Goal: Transaction & Acquisition: Book appointment/travel/reservation

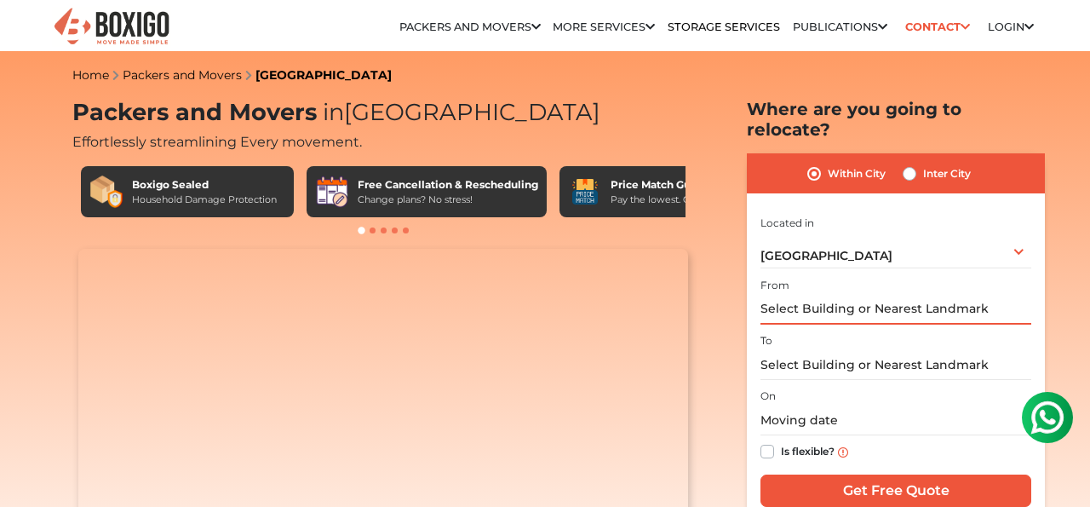
click at [855, 295] on input "text" at bounding box center [896, 310] width 271 height 30
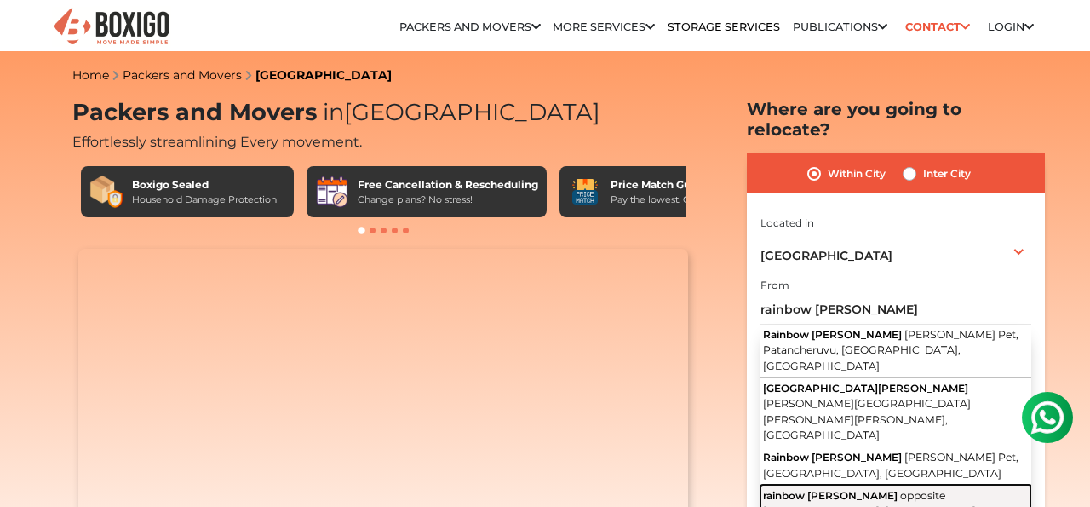
click at [874, 489] on span "opposite krishnaveni school, Krishna Reddy Pet, Patelguda, Telangana" at bounding box center [870, 511] width 215 height 44
type input "rainbow meadows, opposite krishnaveni school, Krishna Reddy Pet, Patelguda, Tel…"
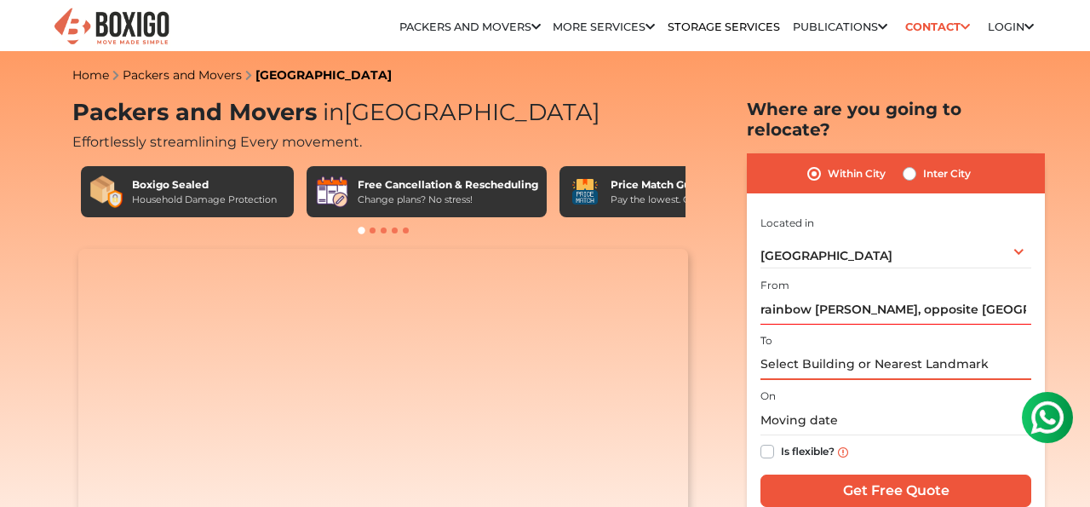
click at [798, 350] on input "text" at bounding box center [896, 365] width 271 height 30
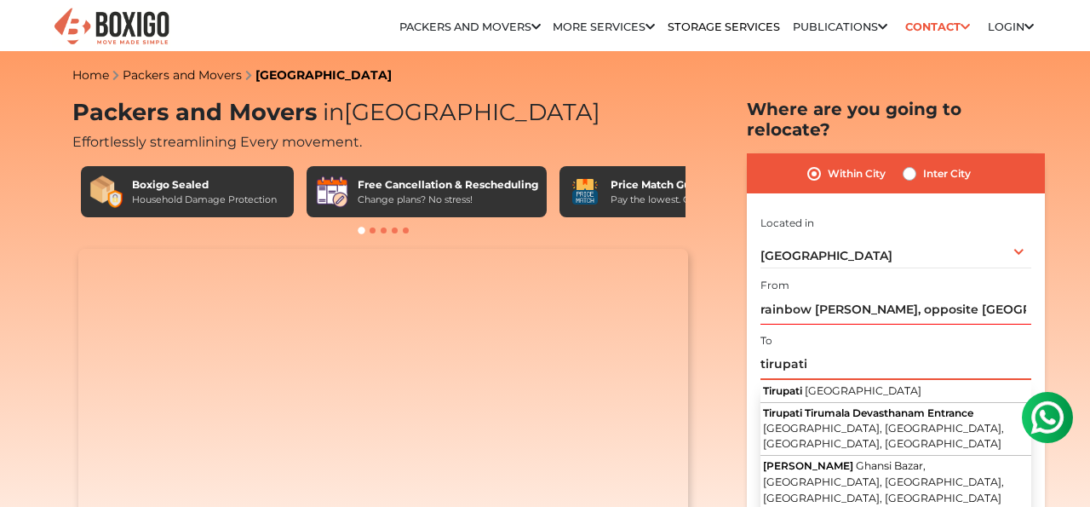
type input "tirupati"
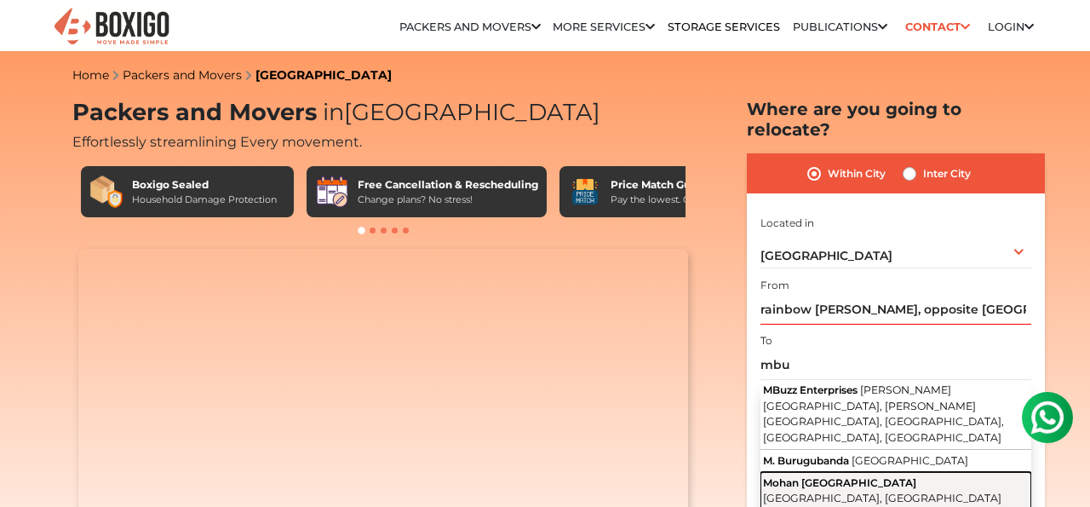
click at [861, 472] on button "Mohan Babu University Tirupati, Andhra Pradesh" at bounding box center [896, 490] width 271 height 37
type input "Mohan Babu University, Tirupati, Andhra Pradesh"
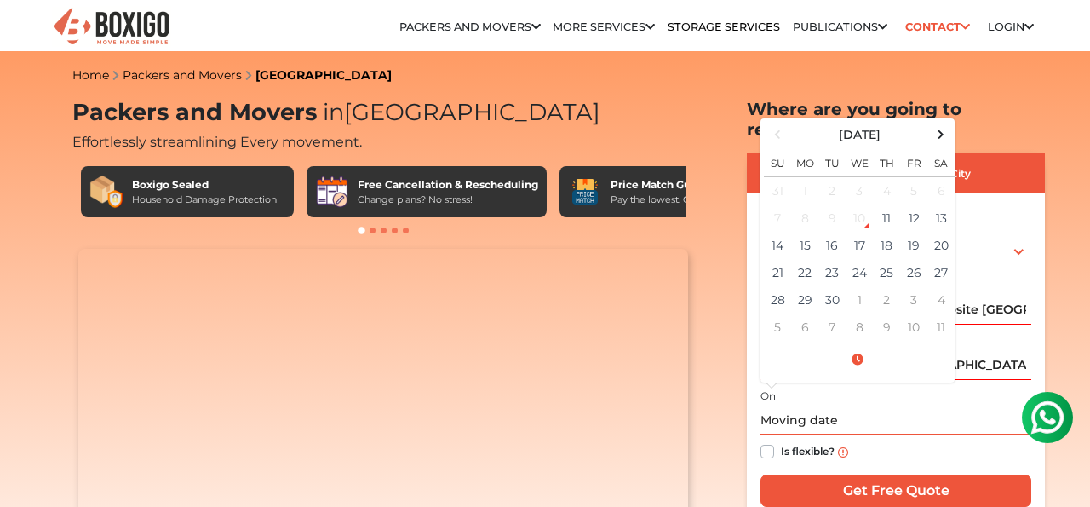
click at [784, 411] on input "text" at bounding box center [896, 420] width 271 height 30
click at [778, 259] on td "21" at bounding box center [777, 272] width 27 height 27
type input "09/21/2025 12:00 AM"
click at [721, 389] on section "Packers and Movers in Hyderabad Effortlessly streamlining Every movement. Boxig…" at bounding box center [869, 312] width 298 height 427
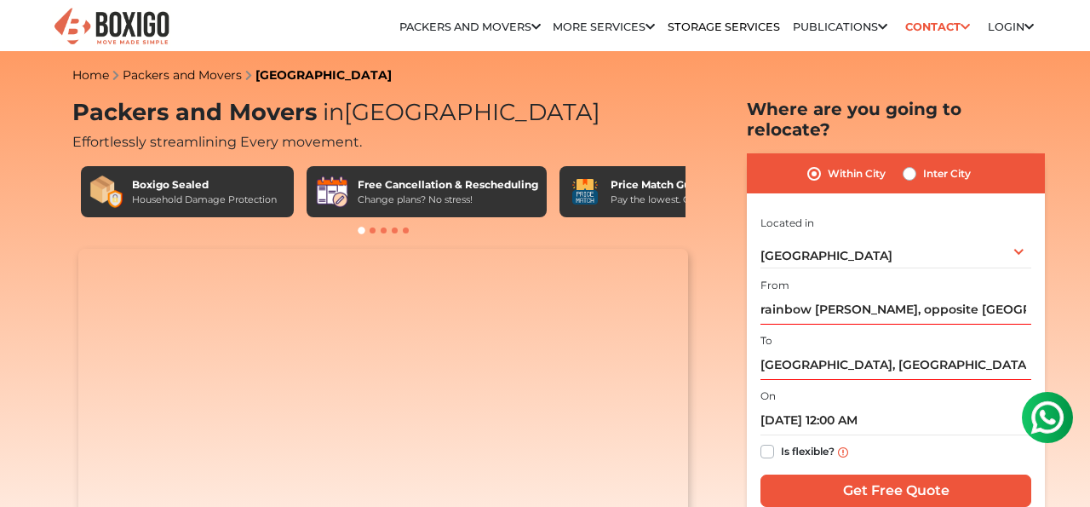
click at [781, 441] on label "Is flexible?" at bounding box center [808, 450] width 54 height 18
click at [773, 441] on input "Is flexible?" at bounding box center [768, 449] width 14 height 17
checkbox input "true"
click at [853, 477] on input "Get Free Quote" at bounding box center [896, 490] width 271 height 32
click at [923, 164] on label "Inter City" at bounding box center [947, 174] width 48 height 20
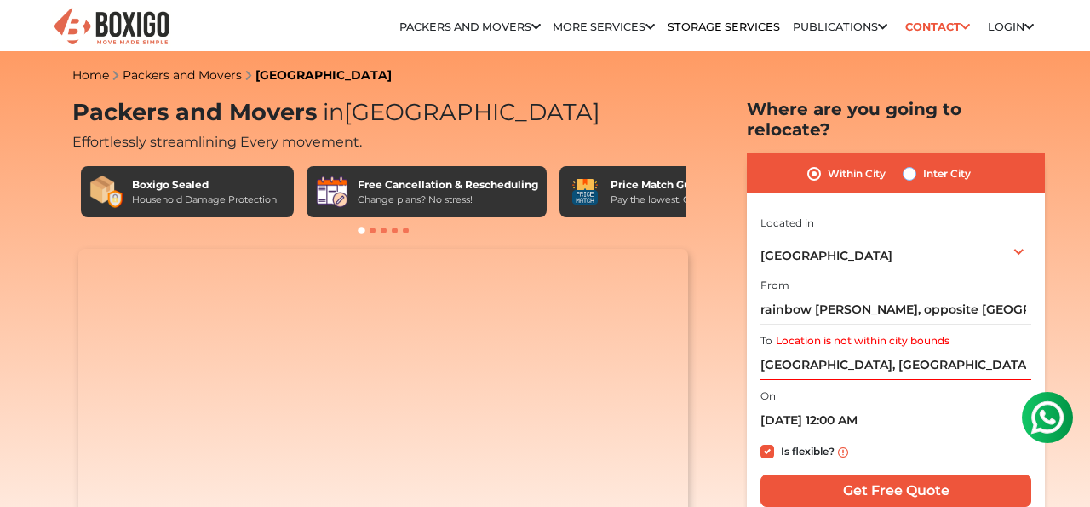
click at [912, 164] on input "Inter City" at bounding box center [910, 172] width 14 height 17
radio input "true"
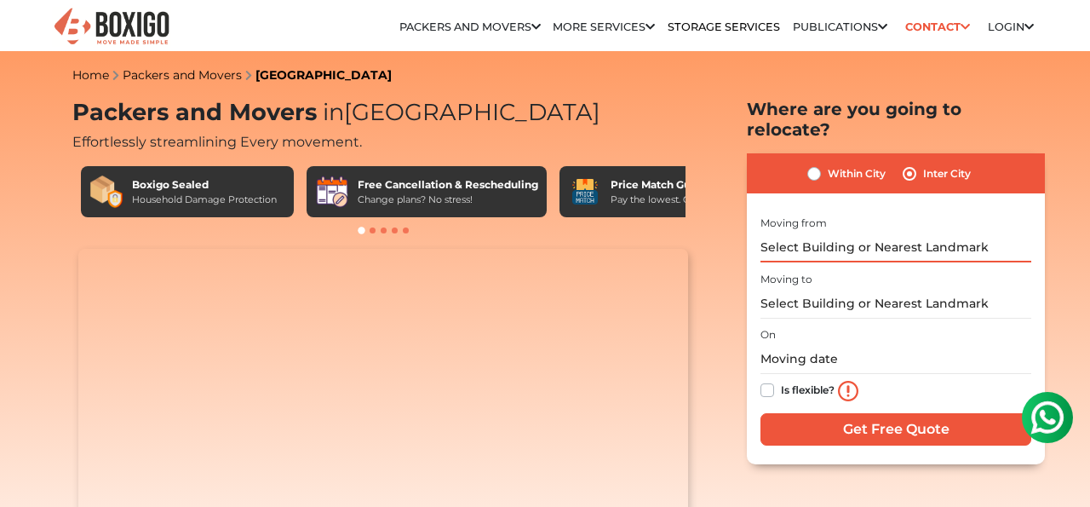
click at [839, 233] on input "text" at bounding box center [896, 248] width 271 height 30
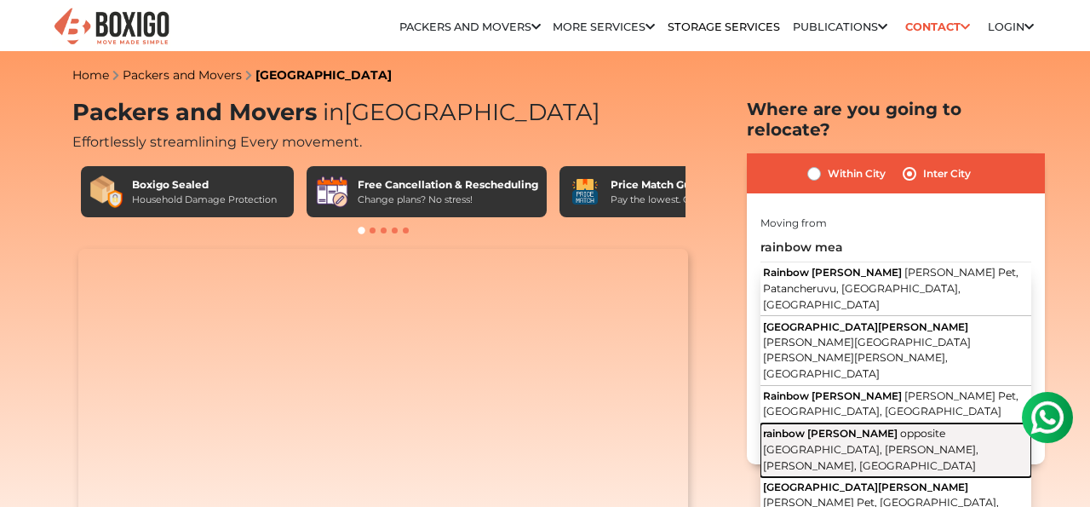
click at [863, 427] on span "opposite krishnaveni school, Krishna Reddy Pet, Patelguda, Telangana" at bounding box center [870, 449] width 215 height 44
type input "rainbow meadows, opposite krishnaveni school, Krishna Reddy Pet, Patelguda, Tel…"
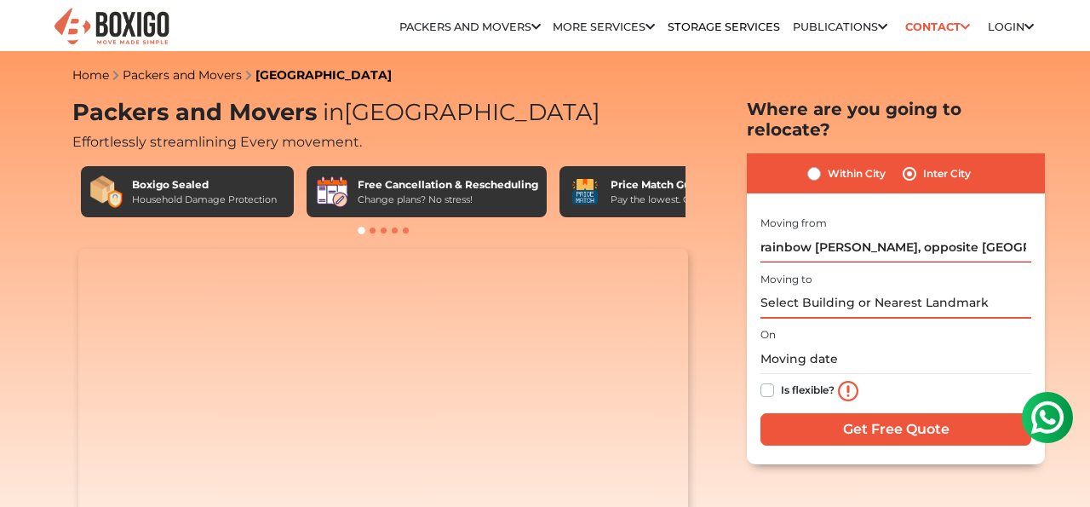
click at [823, 289] on input "text" at bounding box center [896, 304] width 271 height 30
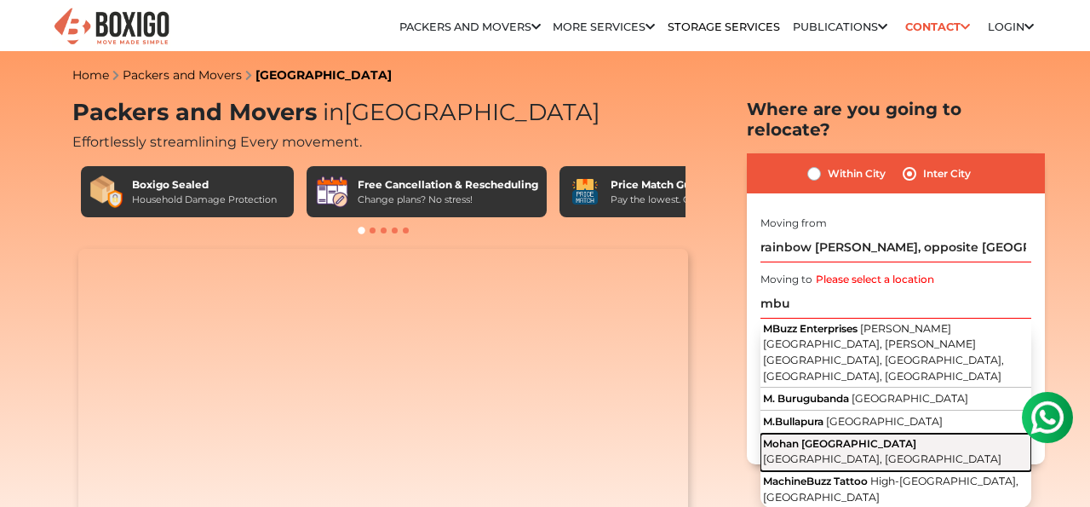
click at [851, 437] on span "Mohan Babu University" at bounding box center [839, 443] width 153 height 13
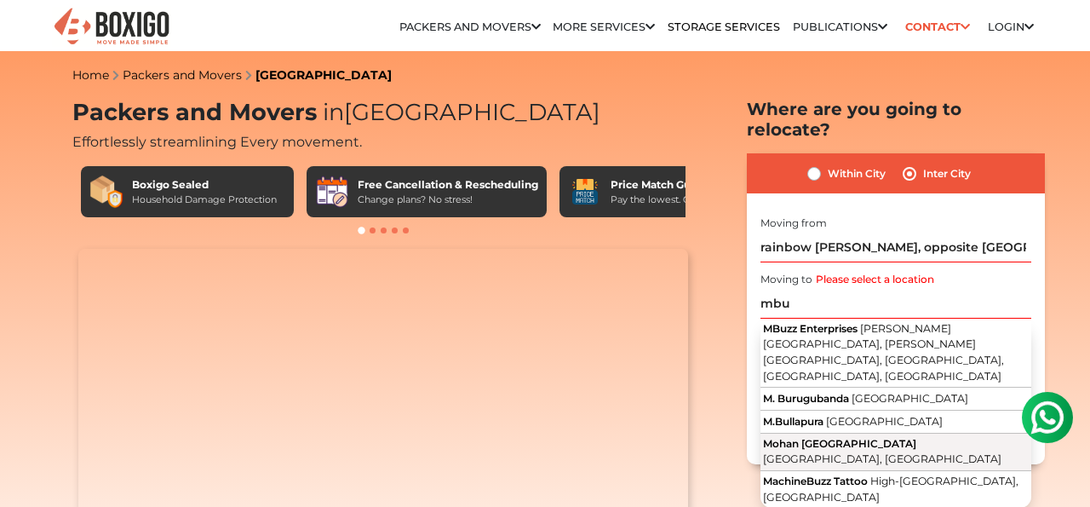
type input "Mohan Babu University, Tirupati, Andhra Pradesh"
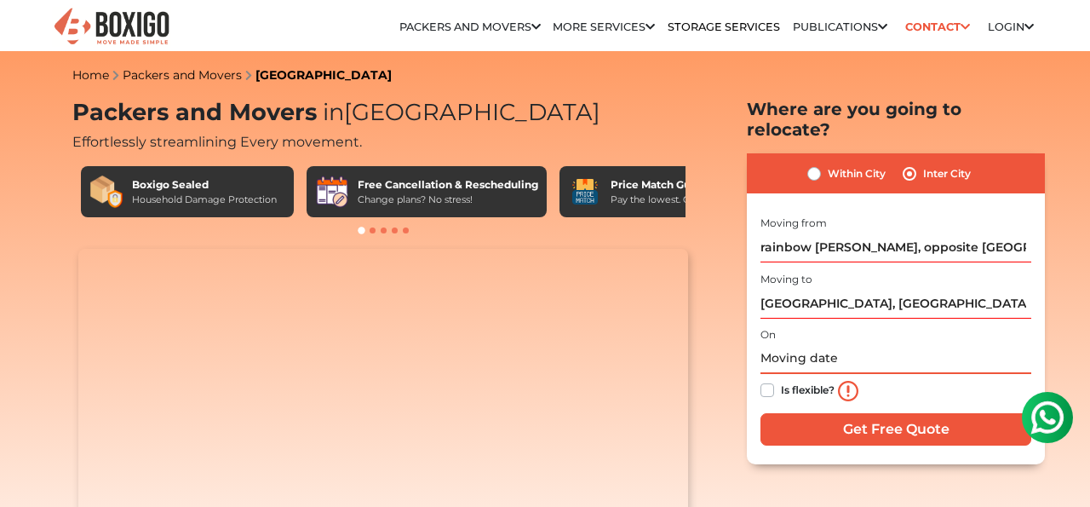
click at [784, 344] on input "text" at bounding box center [896, 359] width 271 height 30
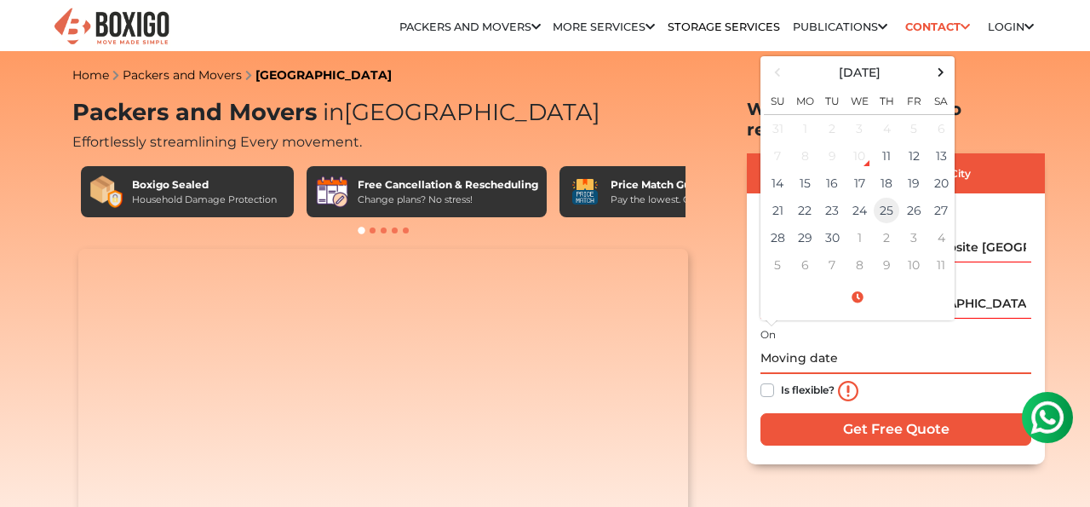
click at [883, 197] on td "25" at bounding box center [886, 210] width 27 height 27
type input "09/25/2025 12:00 AM"
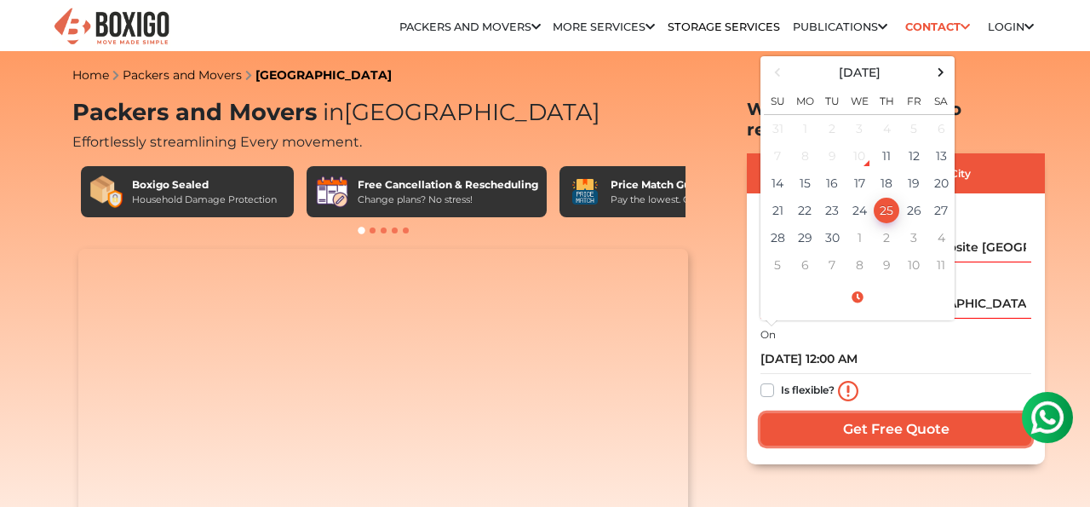
click at [813, 413] on input "Get Free Quote" at bounding box center [896, 429] width 271 height 32
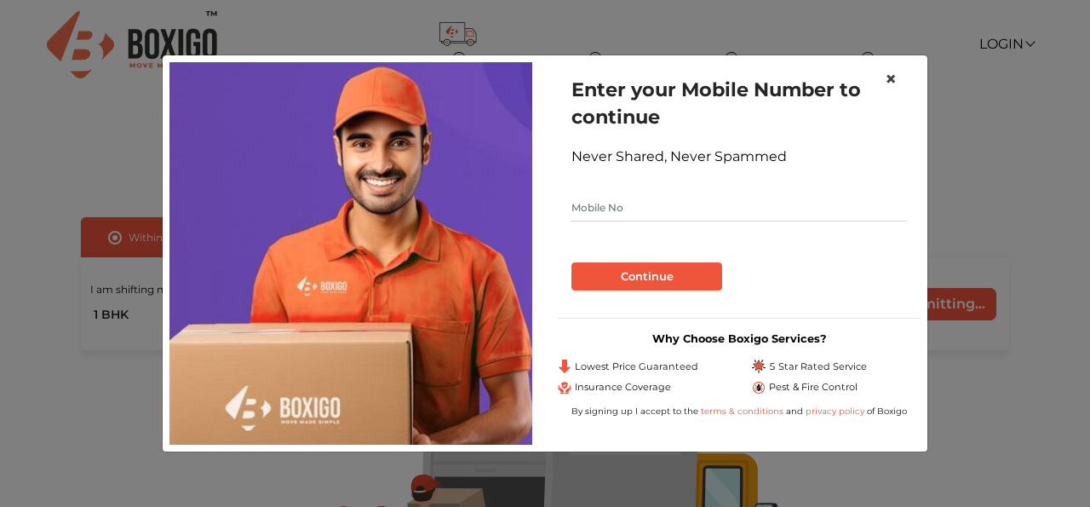
click at [893, 78] on span "×" at bounding box center [891, 78] width 12 height 25
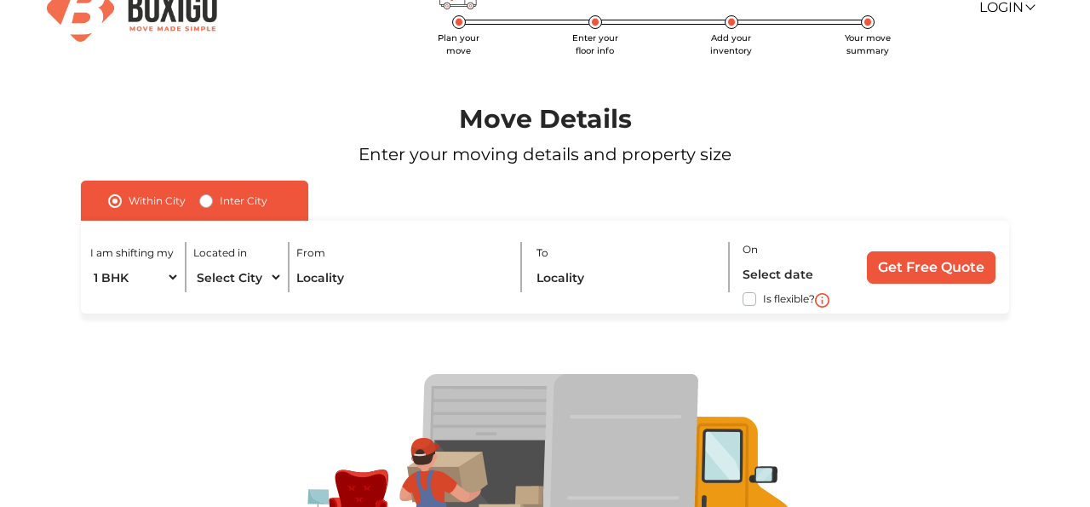
scroll to position [49, 0]
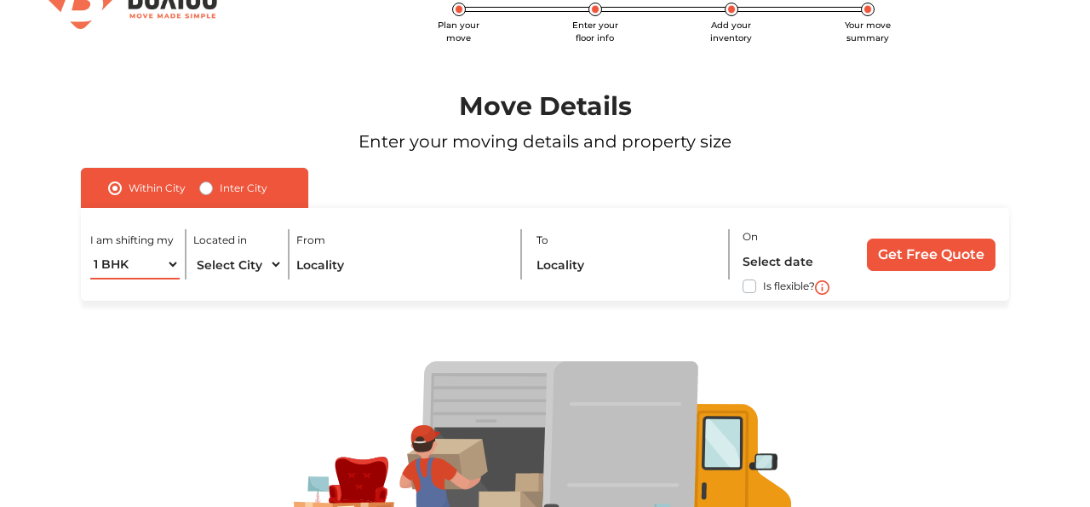
click at [160, 269] on select "1 BHK 2 BHK 3 BHK 3 + BHK FEW ITEMS" at bounding box center [135, 265] width 90 height 30
select select "FEW ITEMS"
click at [90, 250] on select "1 BHK 2 BHK 3 BHK 3 + BHK FEW ITEMS" at bounding box center [135, 265] width 90 height 30
click at [261, 266] on select "Select City Bangalore Bengaluru Bhopal Bhubaneswar Chennai Coimbatore Cuttack D…" at bounding box center [238, 265] width 90 height 30
select select "[GEOGRAPHIC_DATA]"
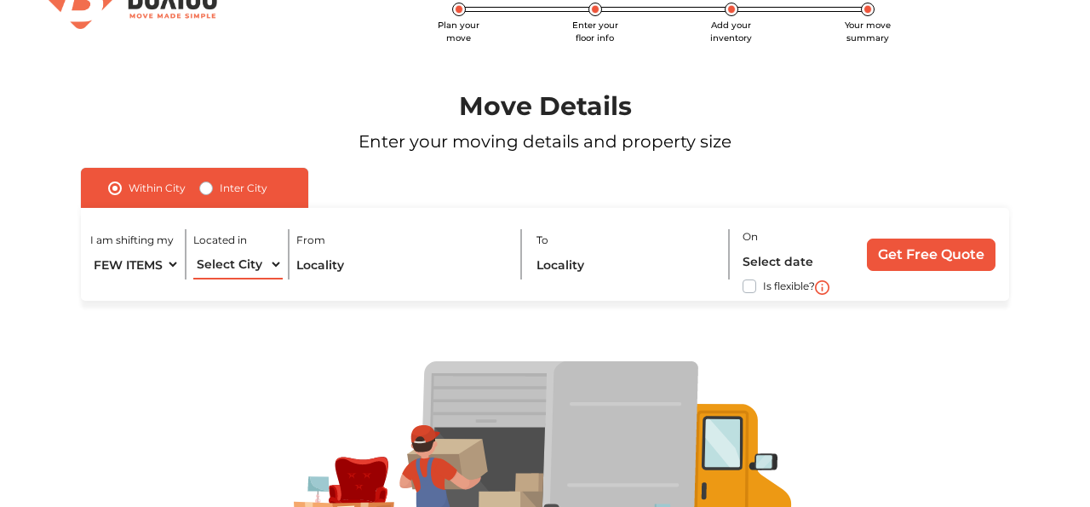
click at [193, 250] on select "Select City Bangalore Bengaluru Bhopal Bhubaneswar Chennai Coimbatore Cuttack D…" at bounding box center [238, 265] width 90 height 30
click at [348, 267] on input "text" at bounding box center [402, 265] width 212 height 30
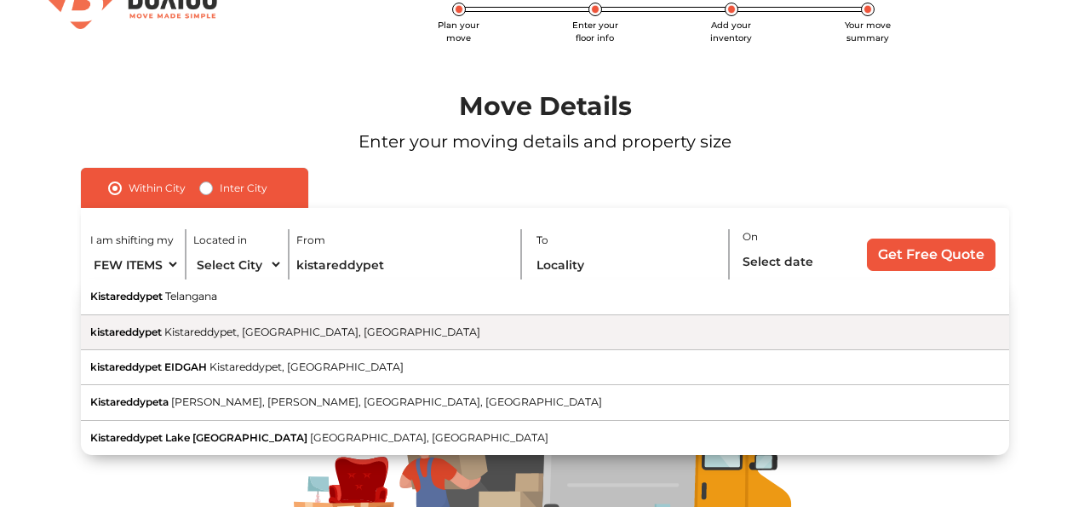
click at [210, 325] on button "kistareddypet Kistareddypet, Hyderabad, Telangana" at bounding box center [545, 332] width 928 height 35
type input "kistareddypet, Kistareddypet, Hyderabad, Telangana"
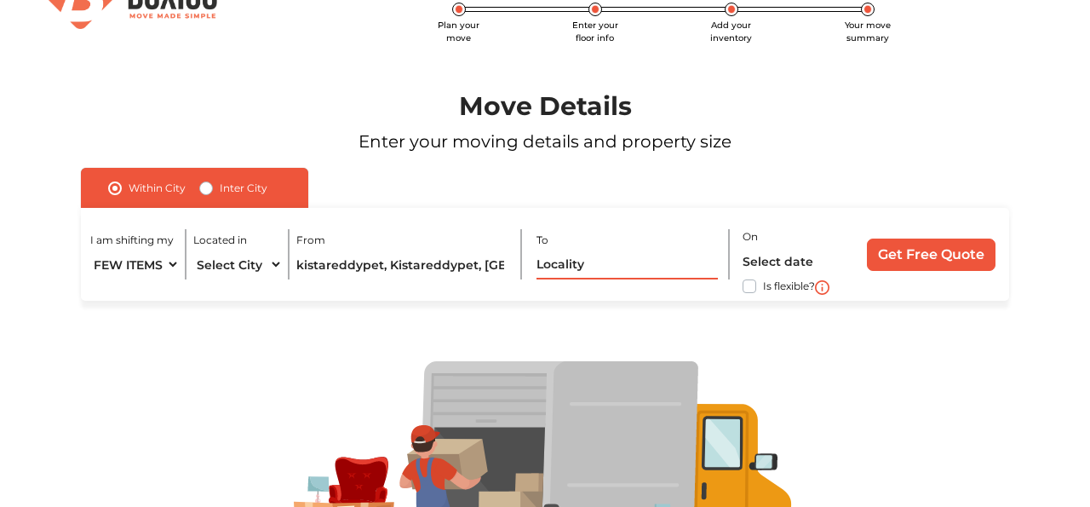
click at [587, 264] on input "text" at bounding box center [627, 265] width 181 height 30
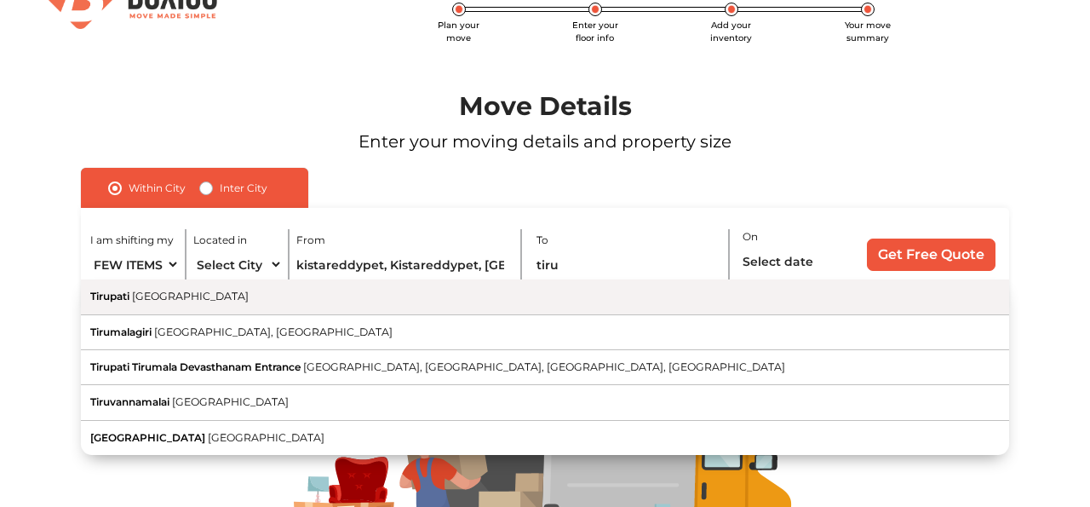
click at [360, 304] on button "Tirupati Andhra Pradesh" at bounding box center [545, 296] width 928 height 35
type input "Tirupati, Andhra Pradesh"
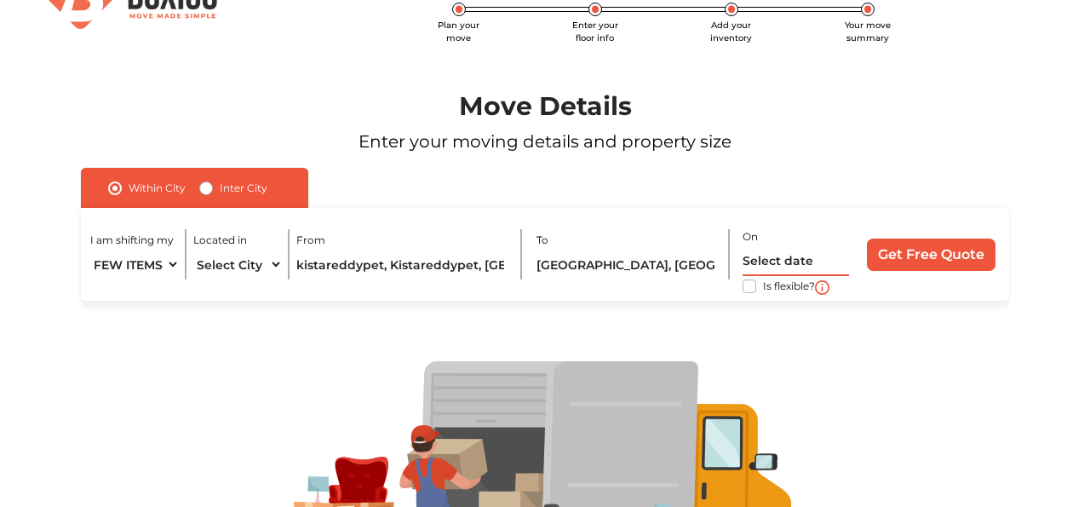
click at [768, 253] on input "text" at bounding box center [796, 261] width 107 height 30
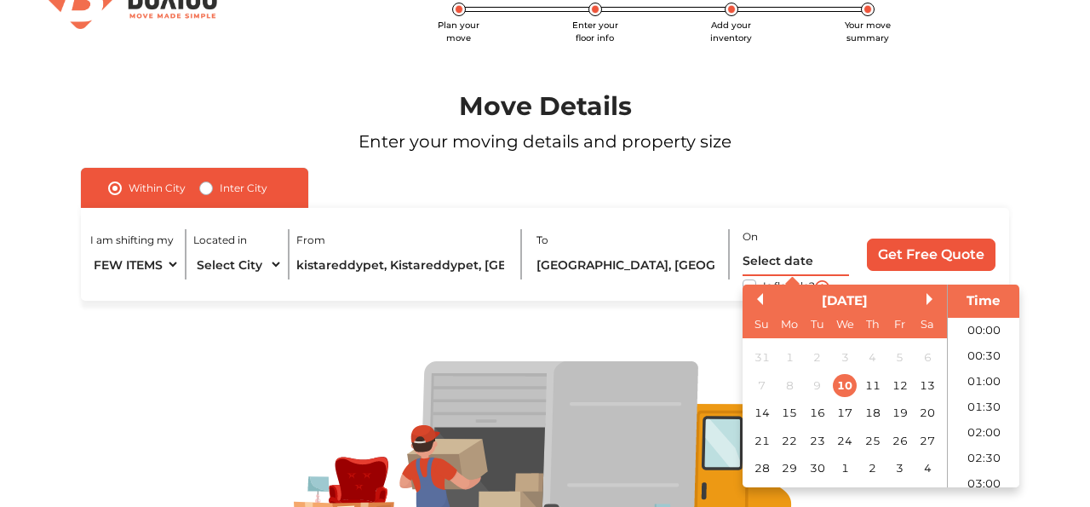
scroll to position [950, 0]
click at [869, 437] on div "25" at bounding box center [872, 440] width 23 height 23
type input "25/09/2025 12:00 AM"
click at [916, 157] on div "Move Details Enter your moving details and property size" at bounding box center [545, 129] width 1029 height 77
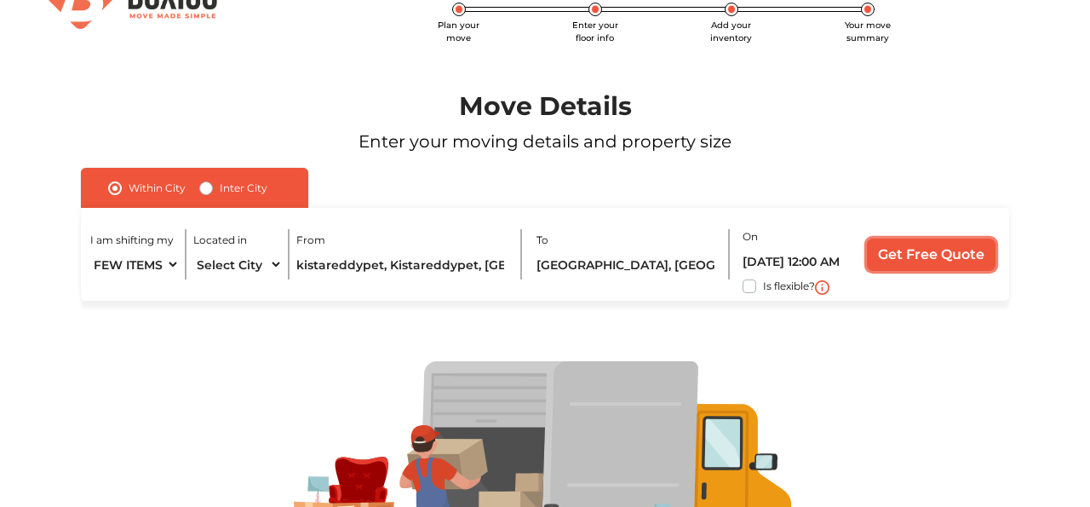
click at [922, 265] on input "Get Free Quote" at bounding box center [931, 254] width 129 height 32
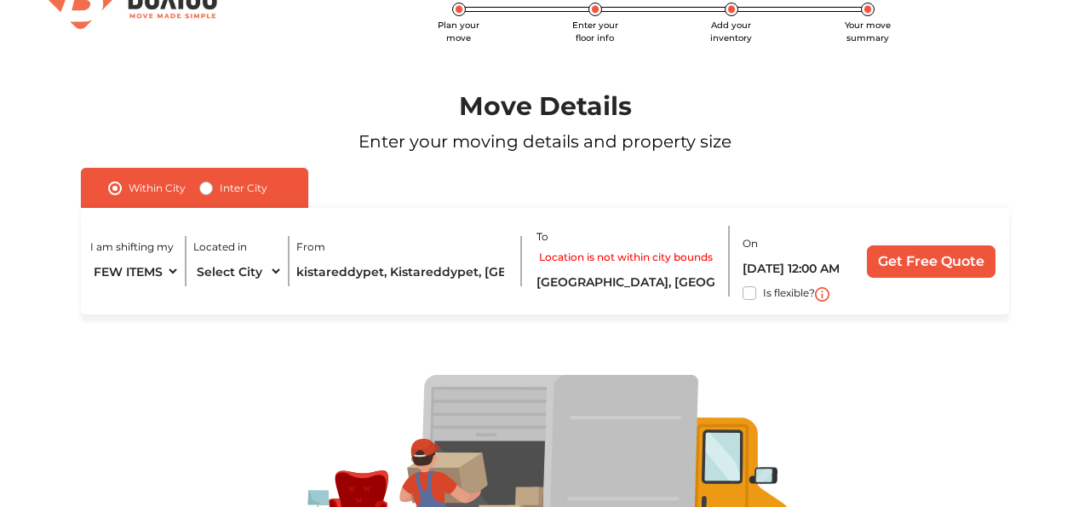
click at [220, 192] on label "Inter City" at bounding box center [244, 188] width 48 height 20
click at [206, 192] on input "Inter City" at bounding box center [206, 186] width 14 height 17
radio input "true"
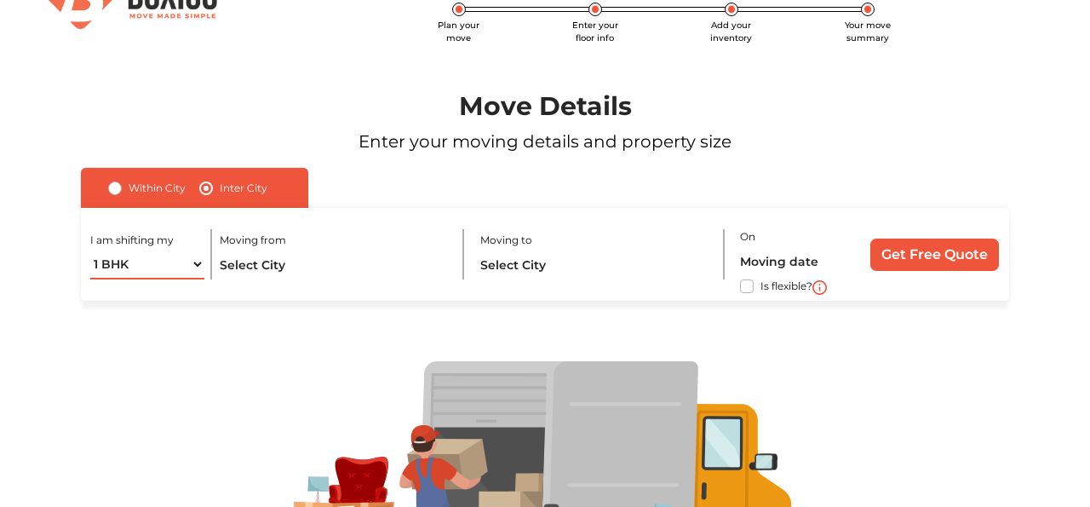
click at [190, 266] on select "1 BHK 2 BHK 3 BHK 3 + BHK FEW ITEMS" at bounding box center [147, 265] width 114 height 30
select select "FEW ITEMS"
click at [90, 250] on select "1 BHK 2 BHK 3 BHK 3 + BHK FEW ITEMS" at bounding box center [147, 265] width 114 height 30
click at [264, 275] on input "text" at bounding box center [335, 265] width 230 height 30
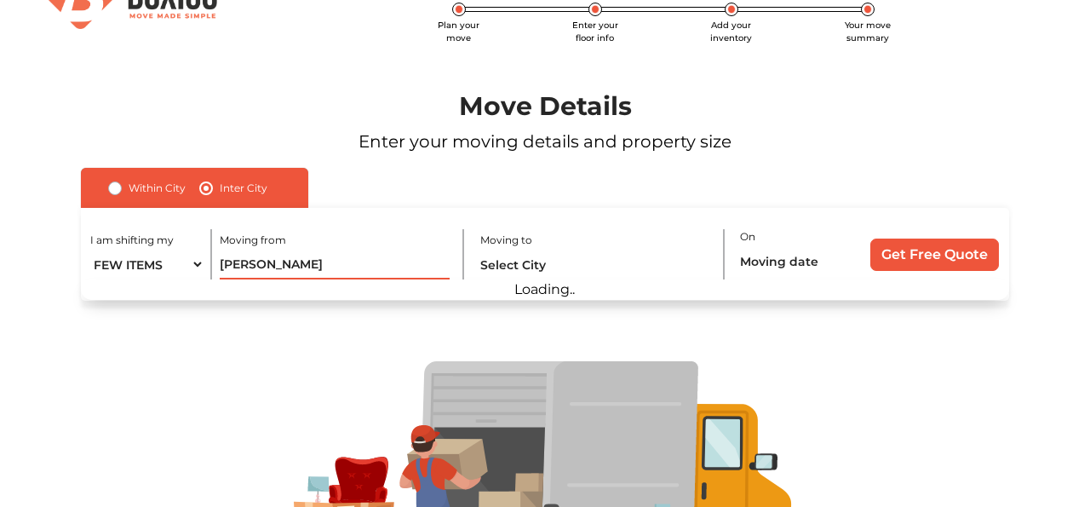
type input "hydera"
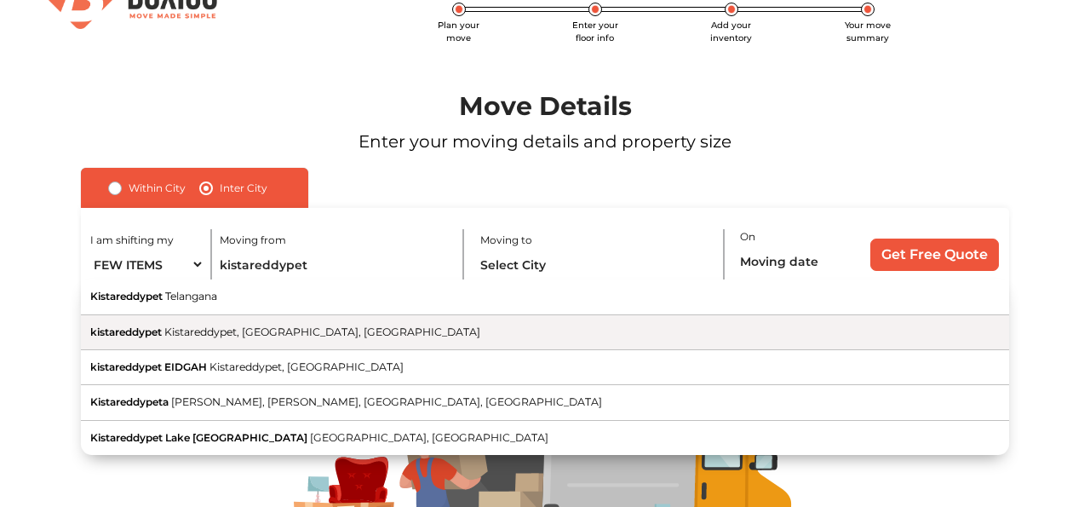
click at [209, 332] on span "Kistareddypet, Hyderabad, Telangana" at bounding box center [322, 331] width 316 height 13
type input "kistareddypet, Kistareddypet, Hyderabad, Telangana"
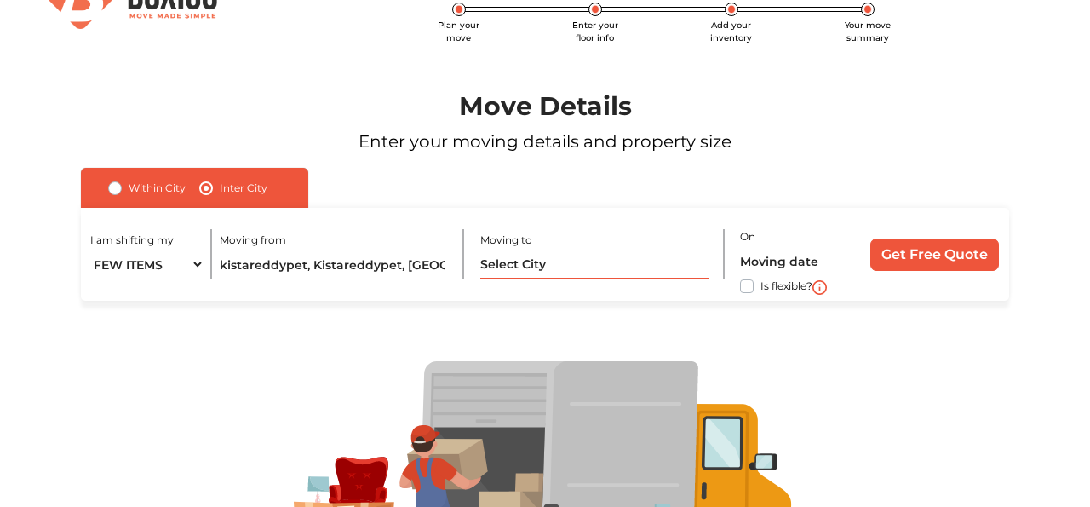
click at [515, 271] on input "text" at bounding box center [595, 265] width 230 height 30
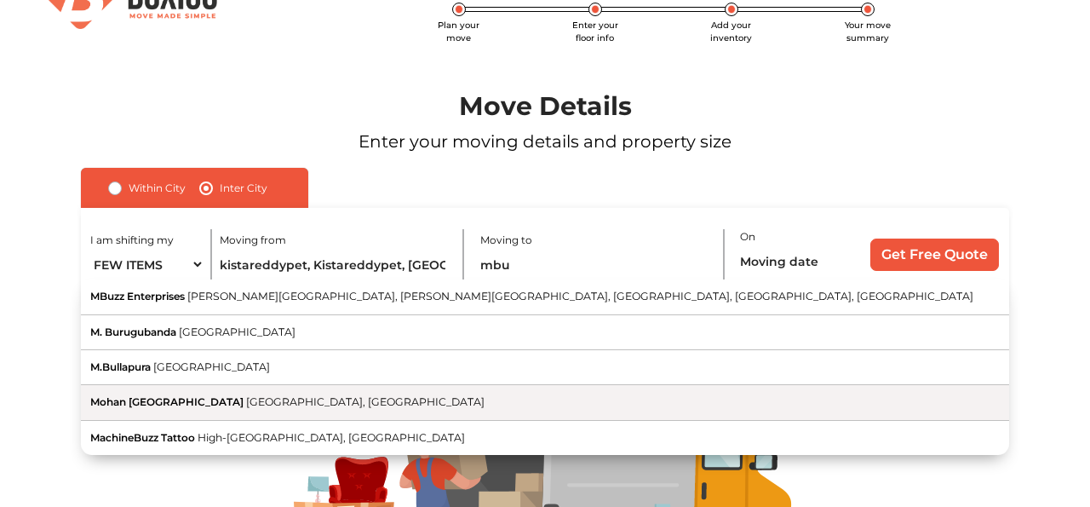
click at [362, 399] on button "Mohan Babu University Tirupati, Andhra Pradesh" at bounding box center [545, 402] width 928 height 35
type input "Mohan Babu University, Tirupati, Andhra Pradesh"
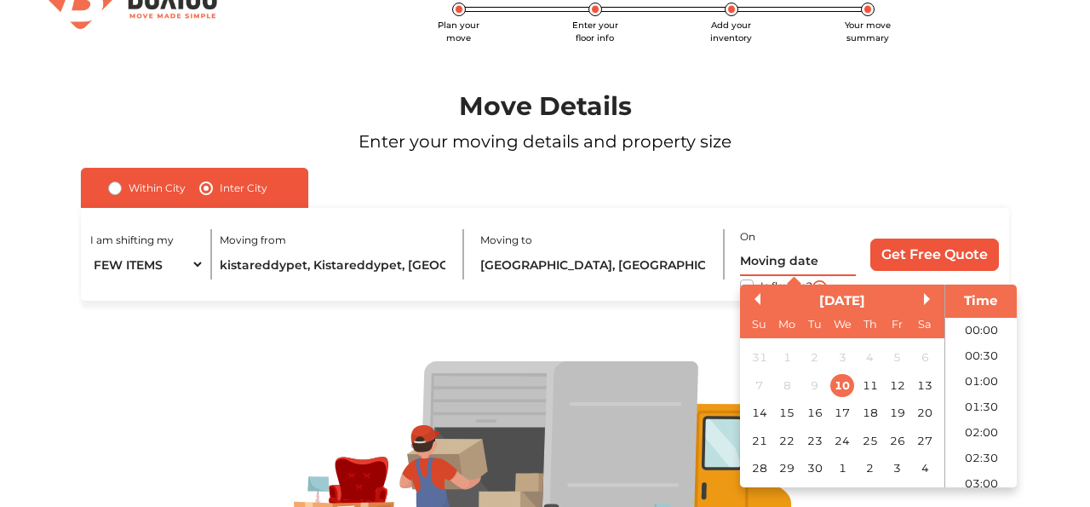
click at [762, 253] on input "text" at bounding box center [798, 261] width 116 height 30
click at [870, 434] on div "25" at bounding box center [870, 440] width 23 height 23
click at [987, 358] on li "11:00" at bounding box center [981, 356] width 72 height 26
type input "25/09/2025 11:00 AM"
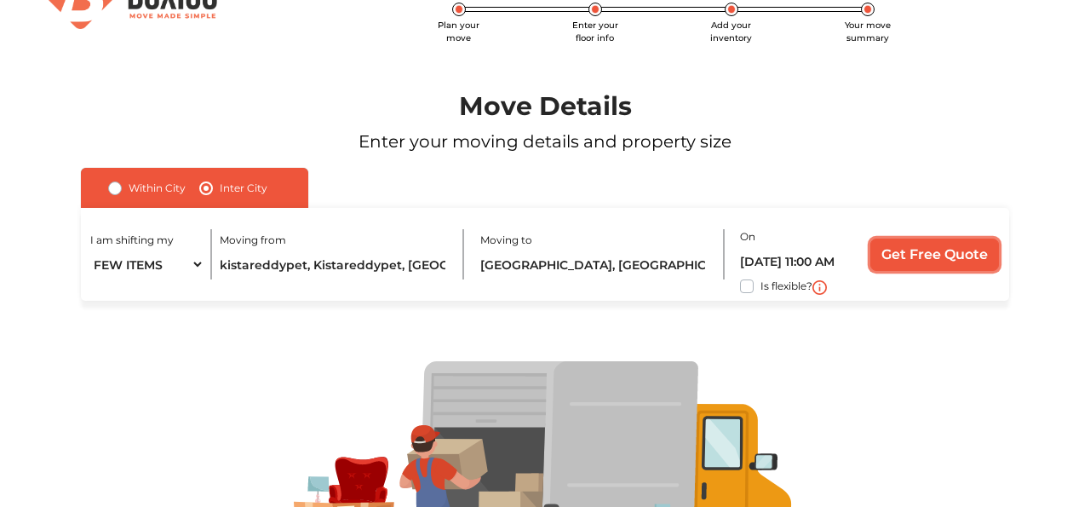
click at [925, 251] on input "Get Free Quote" at bounding box center [934, 254] width 129 height 32
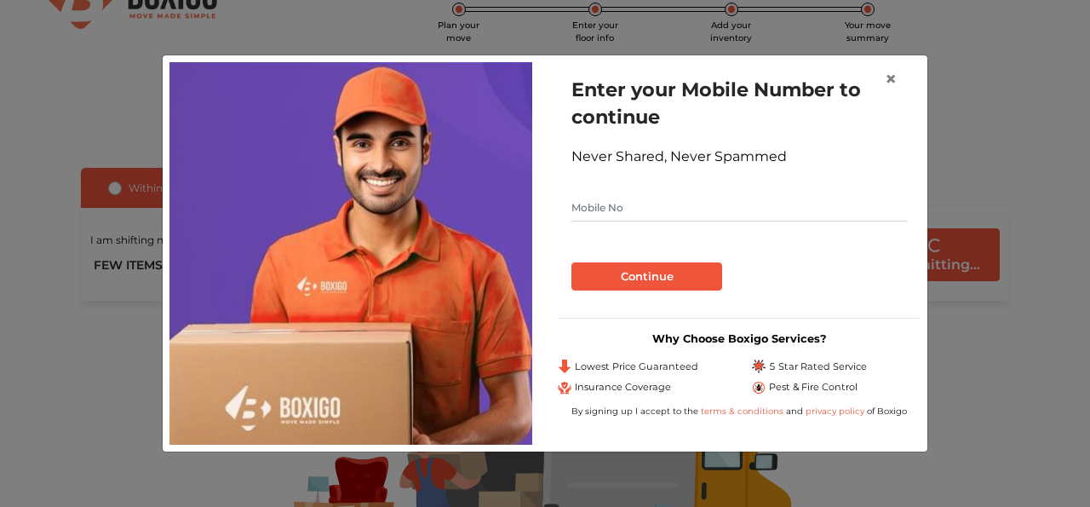
click at [652, 205] on input "text" at bounding box center [740, 207] width 336 height 27
type input "9866429129"
click at [623, 265] on button "Continue" at bounding box center [647, 276] width 151 height 29
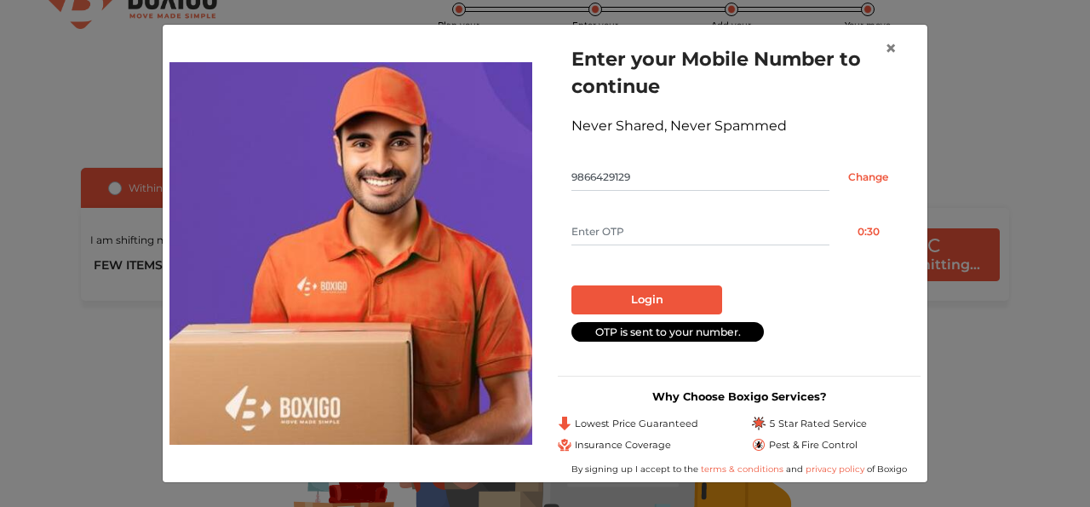
click at [623, 222] on input "text" at bounding box center [701, 231] width 258 height 27
type input "5729"
click at [671, 298] on button "Login" at bounding box center [647, 299] width 151 height 29
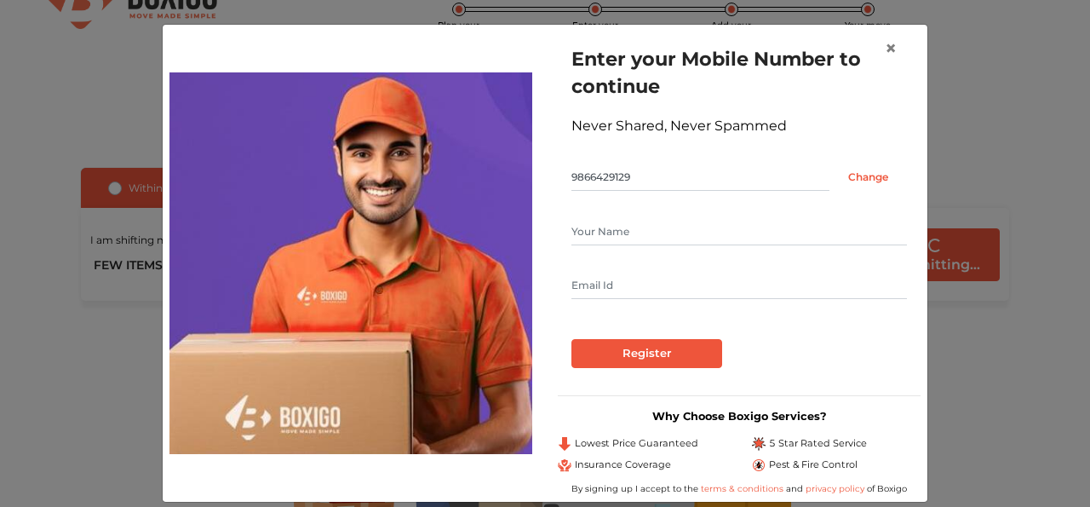
click at [633, 236] on input "text" at bounding box center [740, 231] width 336 height 27
type input "Vamsi"
type input "vamsikrissh99@gmail.com"
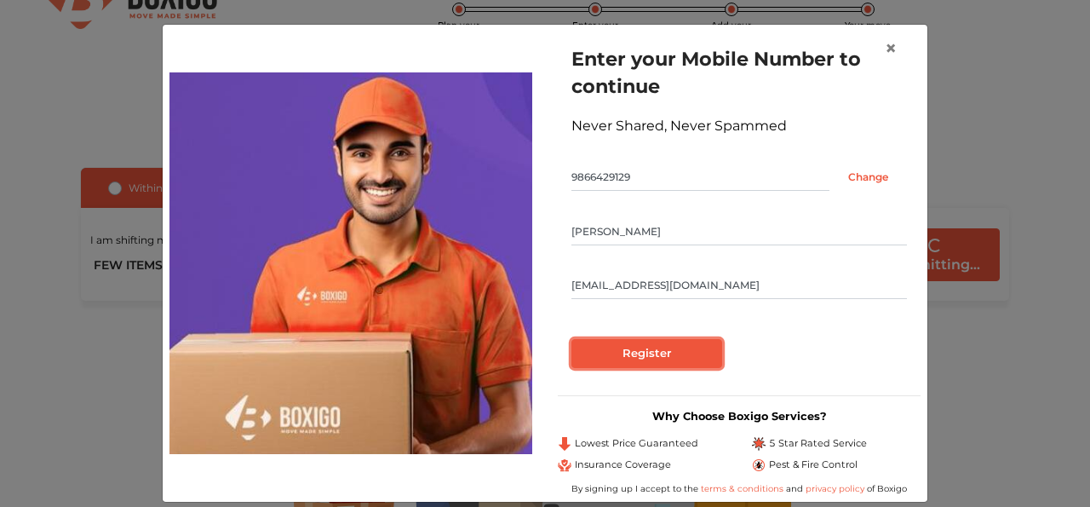
click at [656, 356] on input "Register" at bounding box center [647, 353] width 151 height 29
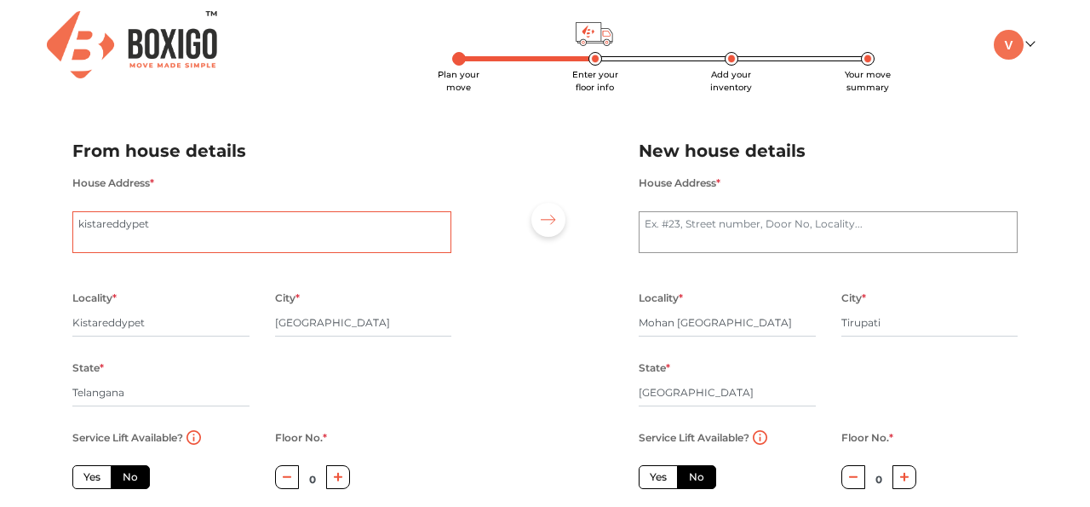
click at [319, 233] on textarea "kistareddypet" at bounding box center [261, 232] width 379 height 43
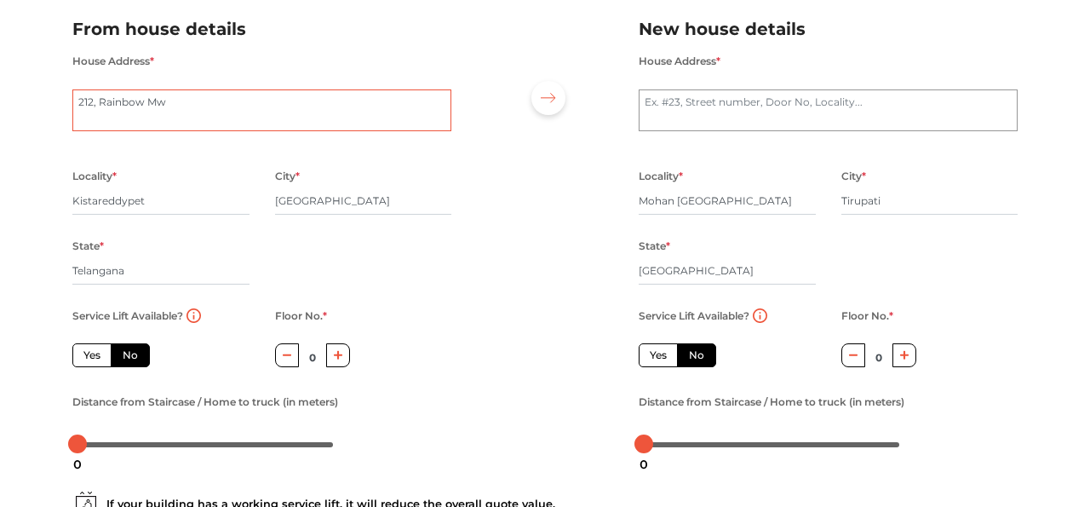
scroll to position [173, 0]
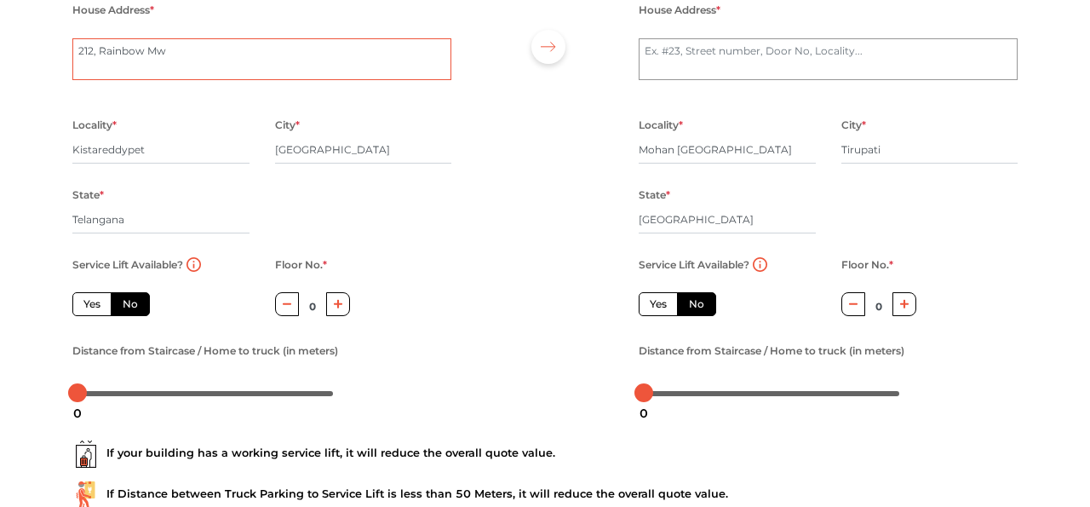
type textarea "212, Rainbow Mw"
click at [688, 306] on label "No" at bounding box center [696, 304] width 39 height 24
click at [689, 306] on input "No" at bounding box center [694, 301] width 11 height 11
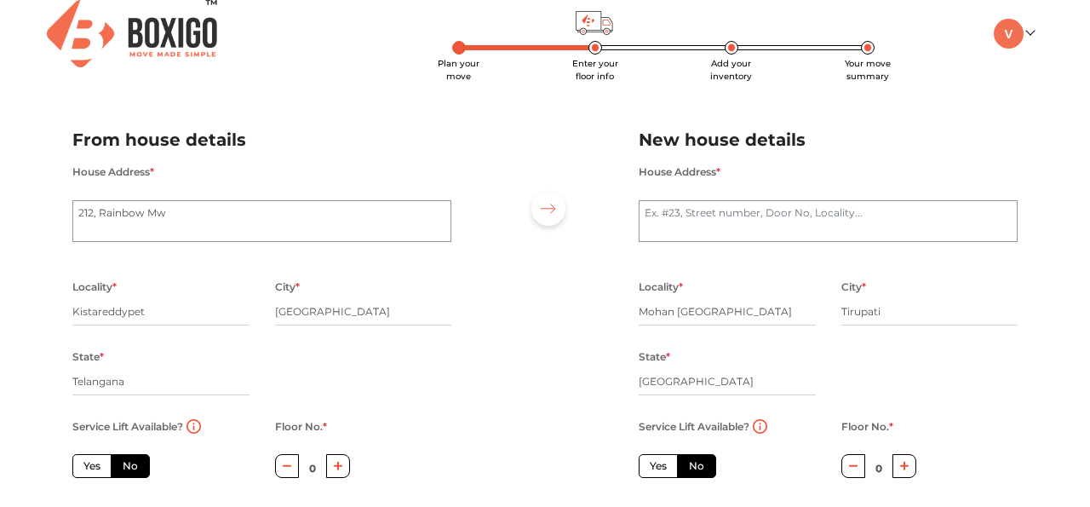
scroll to position [0, 0]
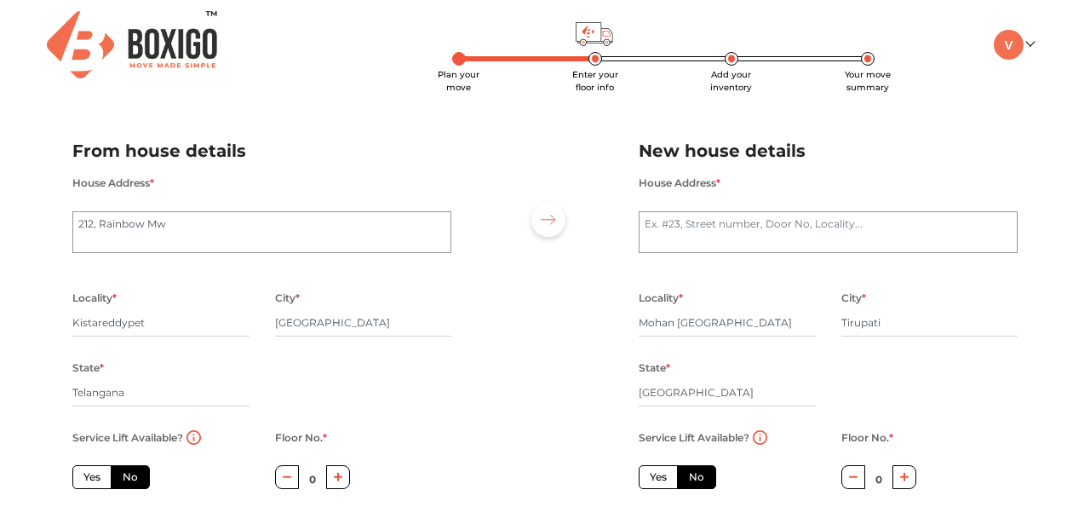
click at [732, 69] on span "Add your inventory" at bounding box center [731, 81] width 42 height 24
click at [677, 229] on textarea "House Address *" at bounding box center [828, 232] width 379 height 43
radio input "true"
type textarea "2-15"
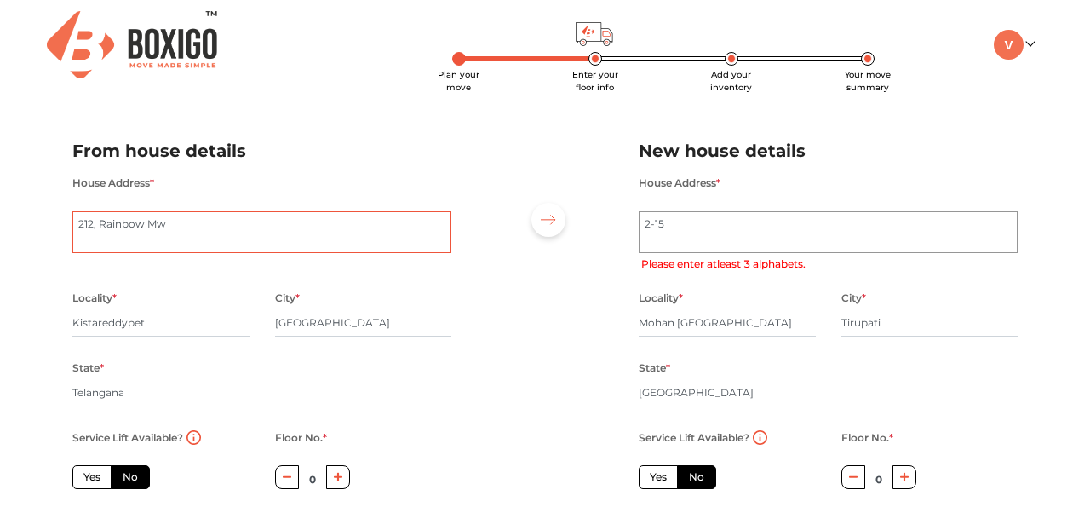
click at [379, 228] on textarea "kistareddypet" at bounding box center [261, 232] width 379 height 43
type textarea "212, Ra"
radio input "true"
type textarea "212, RM"
click at [794, 236] on textarea "2-15" at bounding box center [828, 232] width 379 height 43
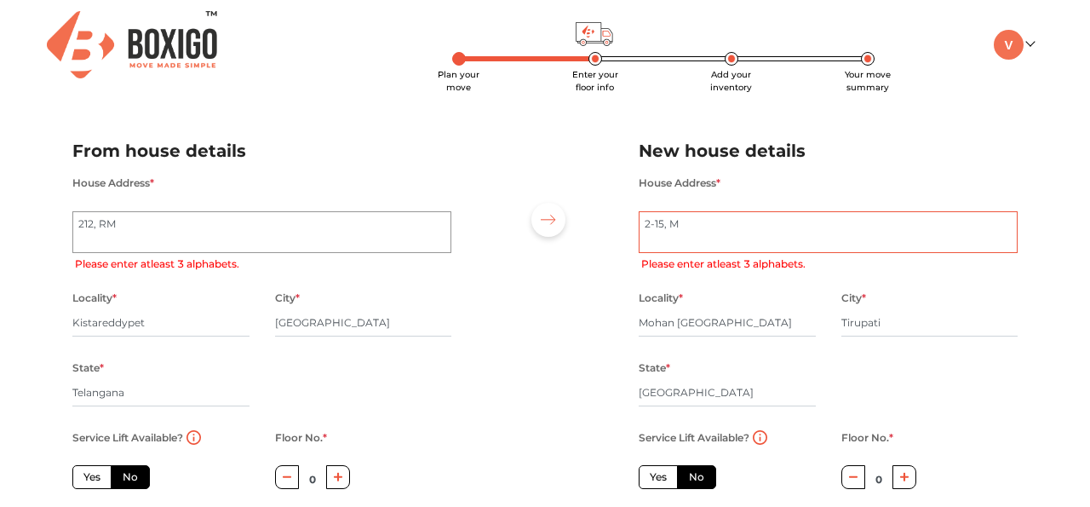
type textarea "2-15, MM"
radio input "true"
type textarea "2-15, MMG"
click at [377, 231] on textarea "kistareddypet" at bounding box center [261, 232] width 379 height 43
type textarea "212, RMC"
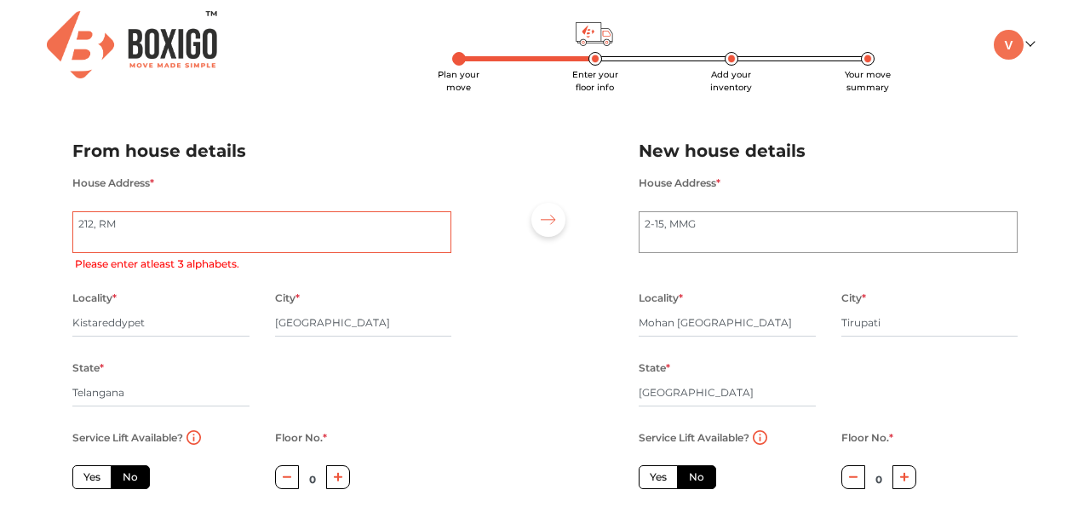
radio input "true"
type textarea "212, RMC"
click at [203, 333] on input "Kistareddypet" at bounding box center [160, 322] width 177 height 27
type input "P"
radio input "true"
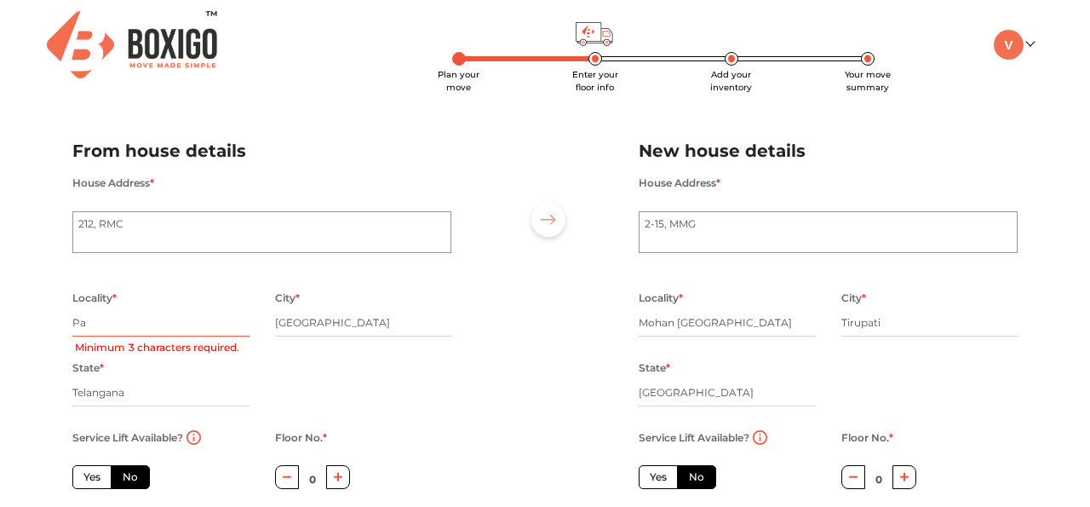
type input "Pat"
radio input "true"
type input "Pa"
radio input "true"
type input "P"
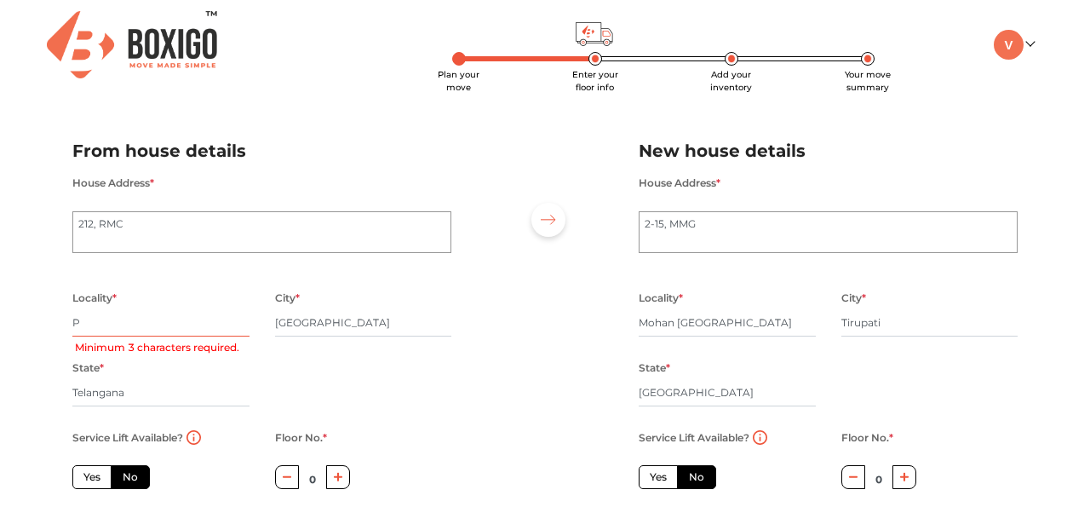
radio input "true"
type input "K"
radio input "true"
type input "Kis"
radio input "true"
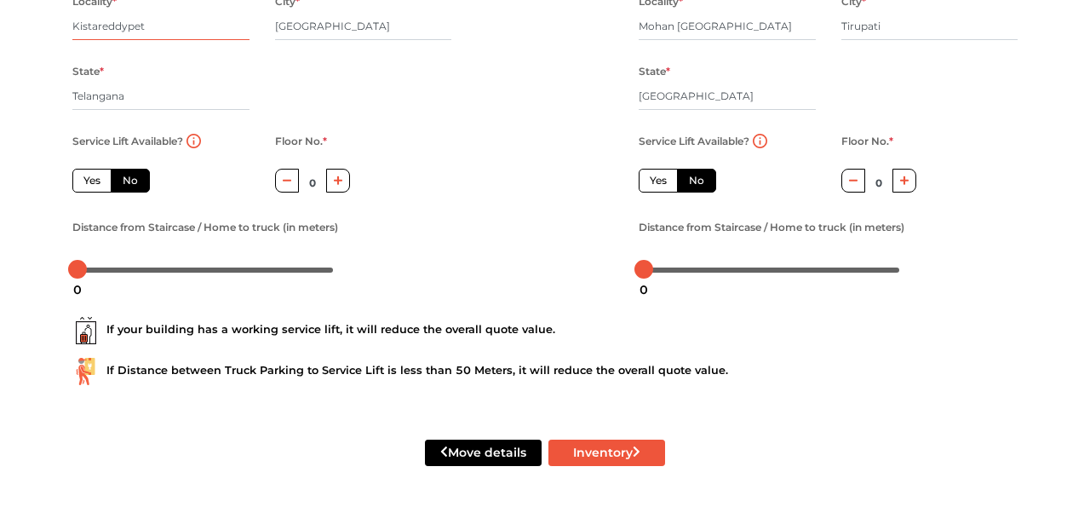
scroll to position [299, 0]
type input "Kistareddypet"
click at [562, 447] on button "Inventory" at bounding box center [607, 452] width 117 height 26
radio input "true"
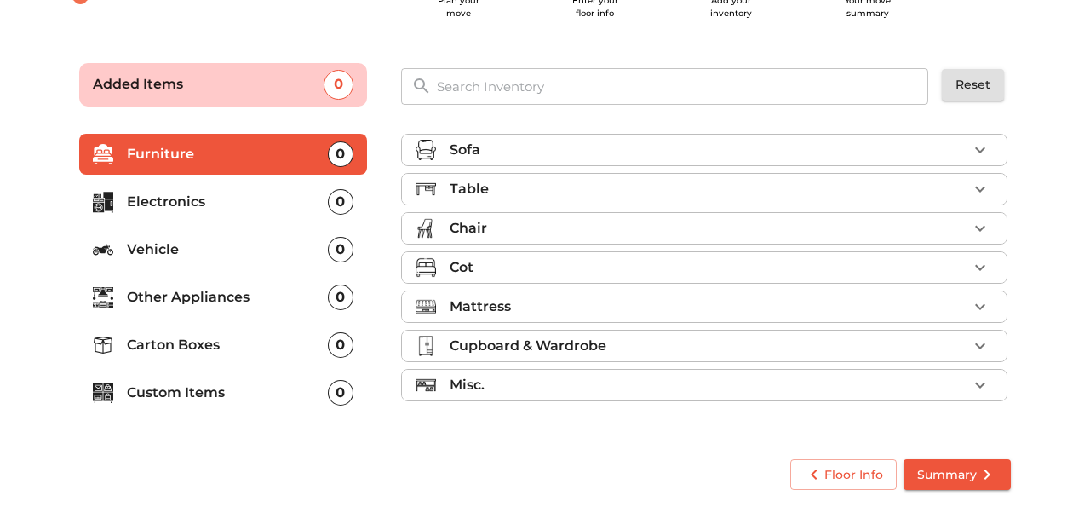
scroll to position [74, 0]
click at [980, 153] on icon "button" at bounding box center [980, 150] width 20 height 20
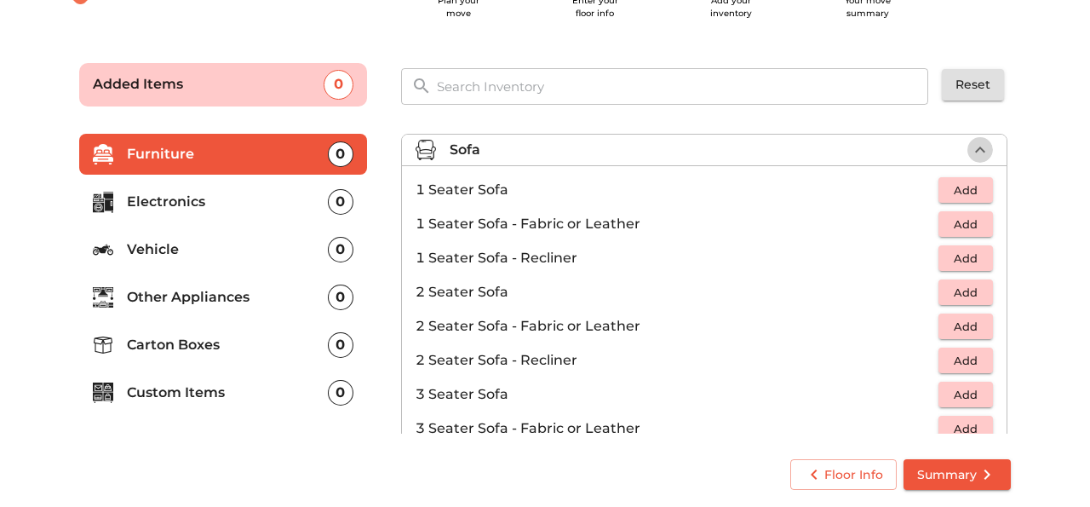
click at [980, 153] on icon "button" at bounding box center [980, 150] width 20 height 20
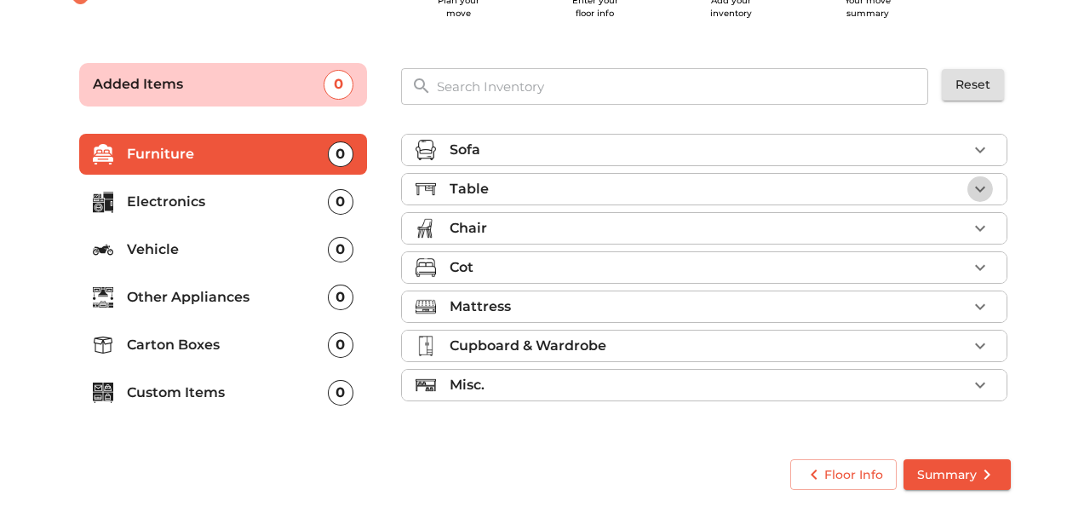
click at [985, 183] on icon "button" at bounding box center [980, 189] width 20 height 20
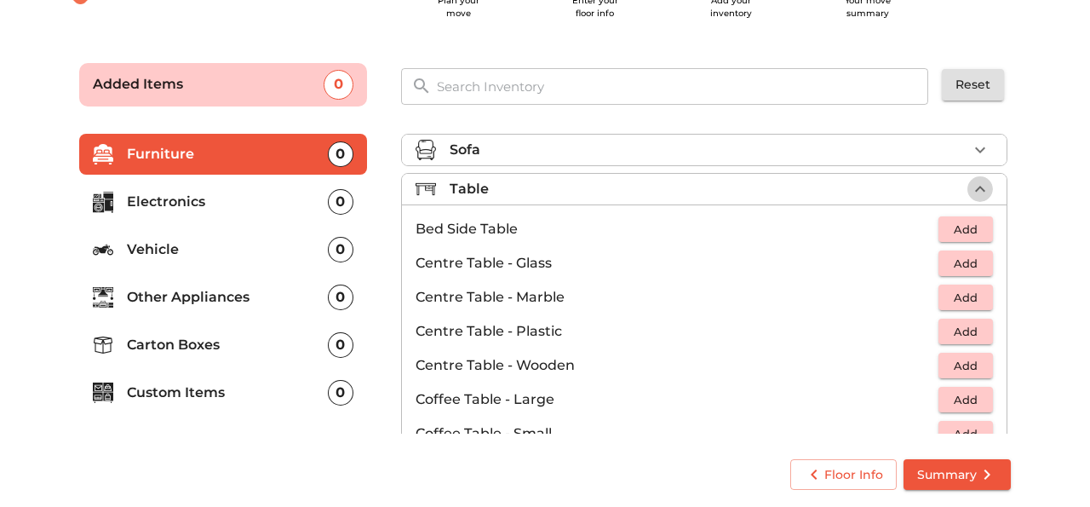
click at [985, 183] on icon "button" at bounding box center [980, 189] width 20 height 20
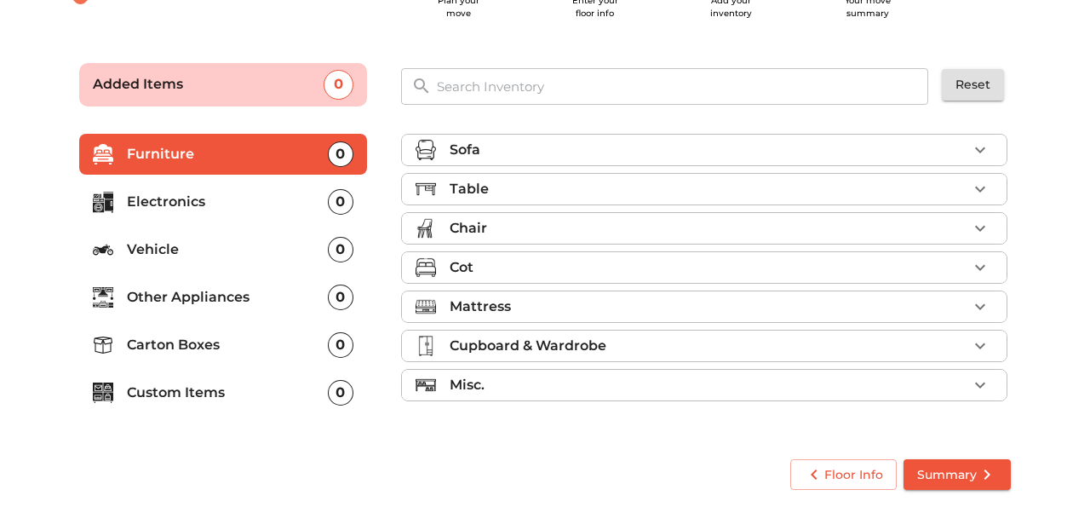
click at [977, 223] on icon "button" at bounding box center [980, 228] width 20 height 20
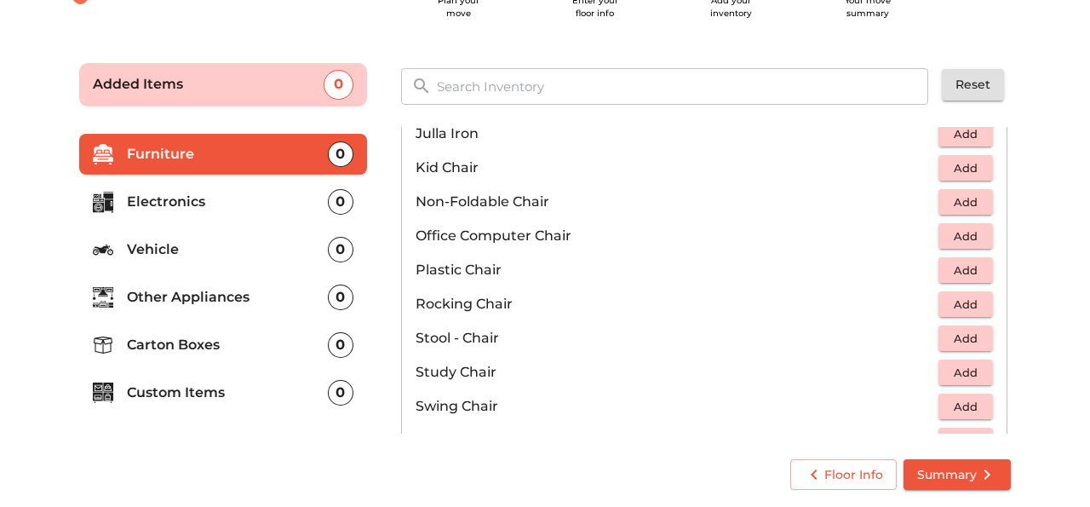
scroll to position [521, 0]
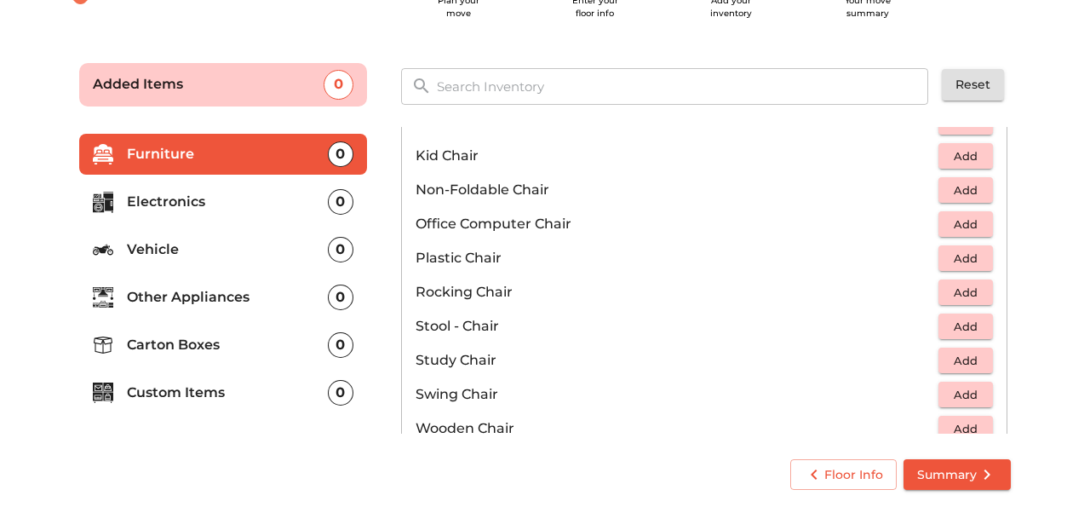
click at [969, 183] on span "Add" at bounding box center [965, 191] width 37 height 20
click at [984, 187] on icon "button" at bounding box center [980, 190] width 20 height 20
click at [929, 191] on icon "button" at bounding box center [928, 190] width 20 height 20
click at [929, 191] on icon "button" at bounding box center [928, 189] width 12 height 15
click at [983, 259] on span "Add" at bounding box center [965, 259] width 37 height 20
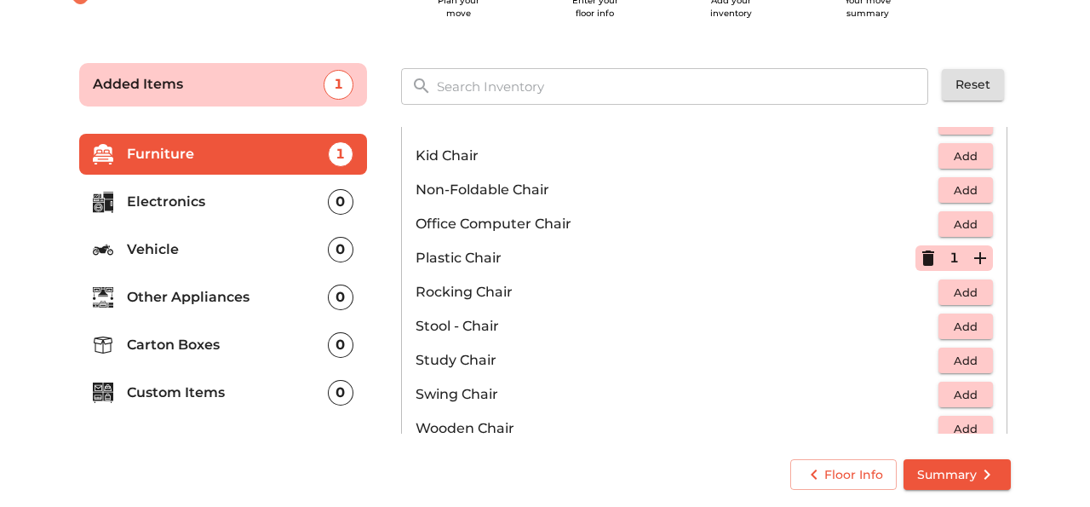
click at [985, 258] on icon "button" at bounding box center [980, 258] width 20 height 20
click at [980, 259] on icon "button" at bounding box center [980, 258] width 12 height 12
click at [1047, 294] on main "Plan your move Enter your floor info Add your inventory Your move summary Added…" at bounding box center [545, 273] width 1090 height 468
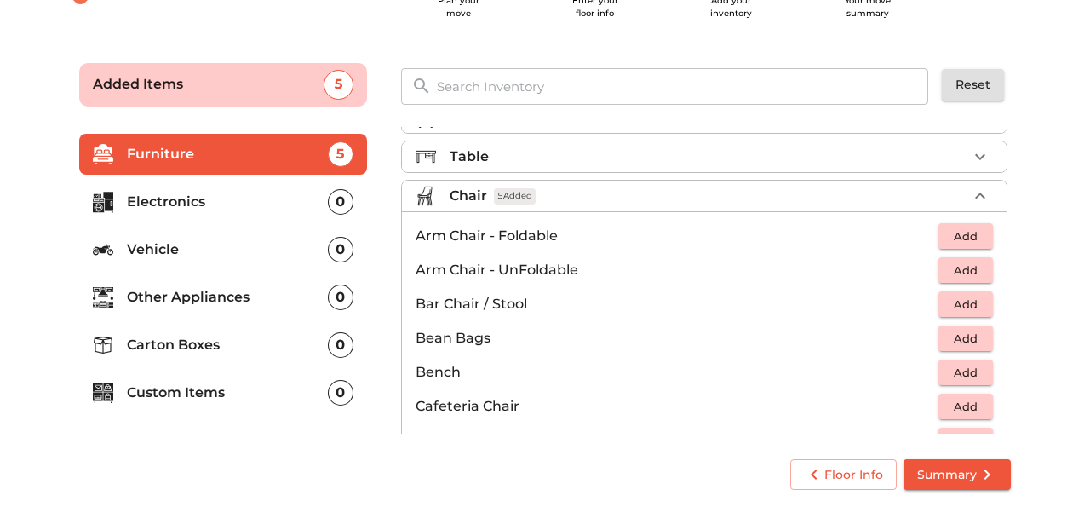
scroll to position [0, 0]
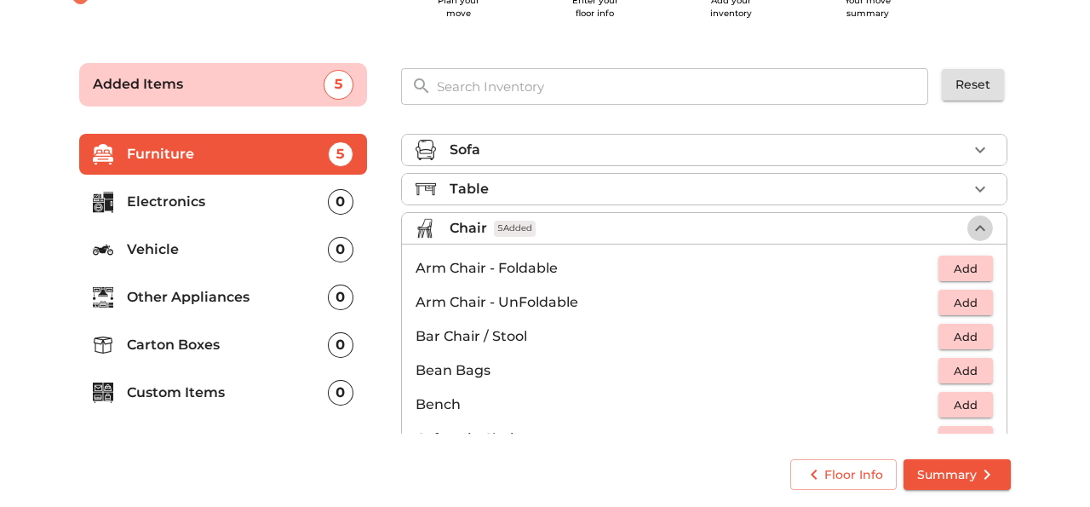
click at [980, 224] on icon "button" at bounding box center [980, 228] width 20 height 20
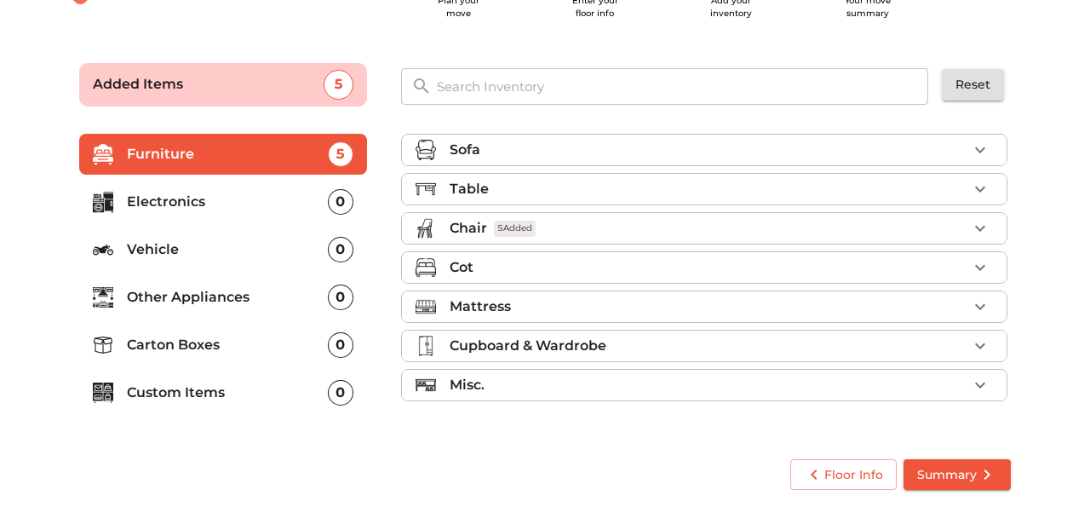
click at [981, 189] on icon "button" at bounding box center [980, 190] width 10 height 6
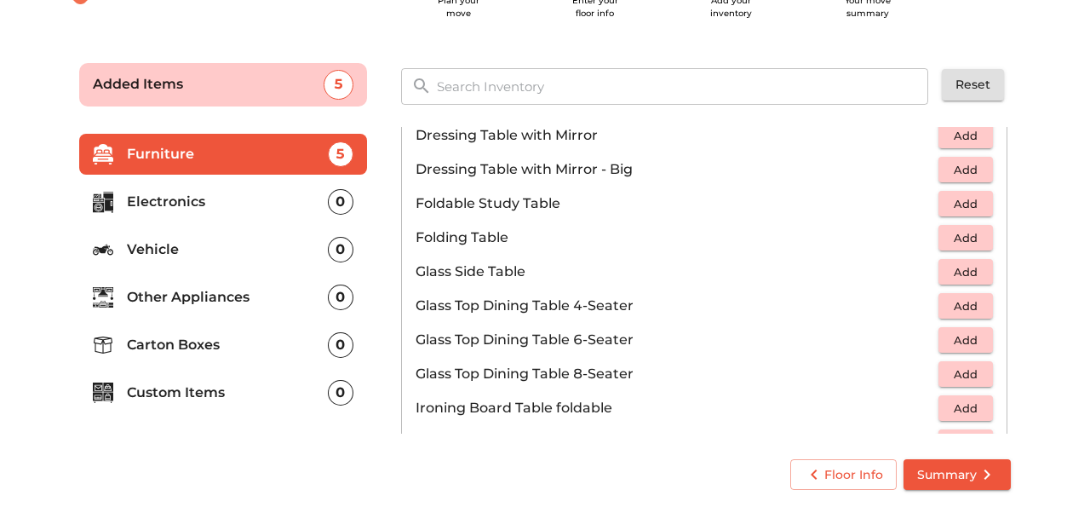
scroll to position [505, 0]
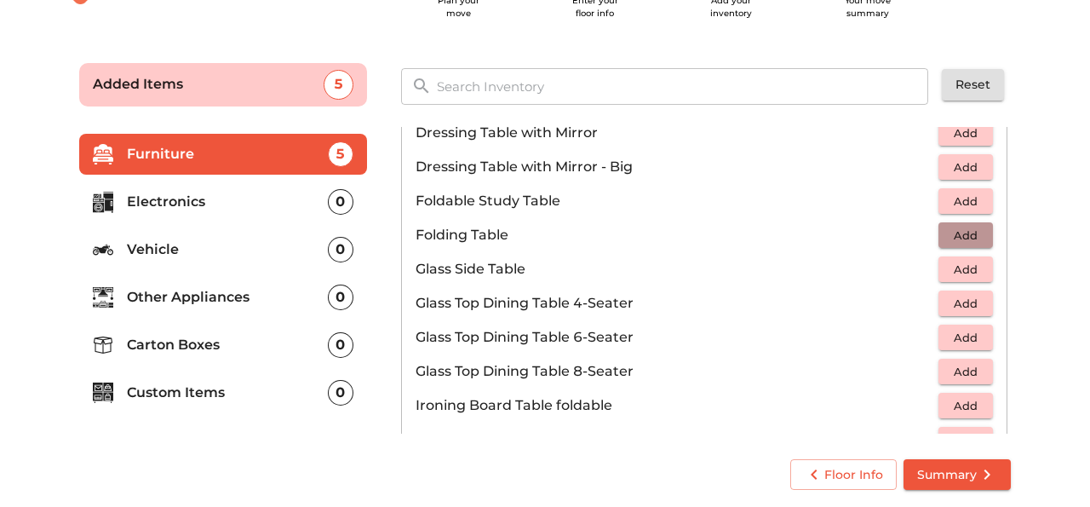
click at [951, 239] on span "Add" at bounding box center [965, 236] width 37 height 20
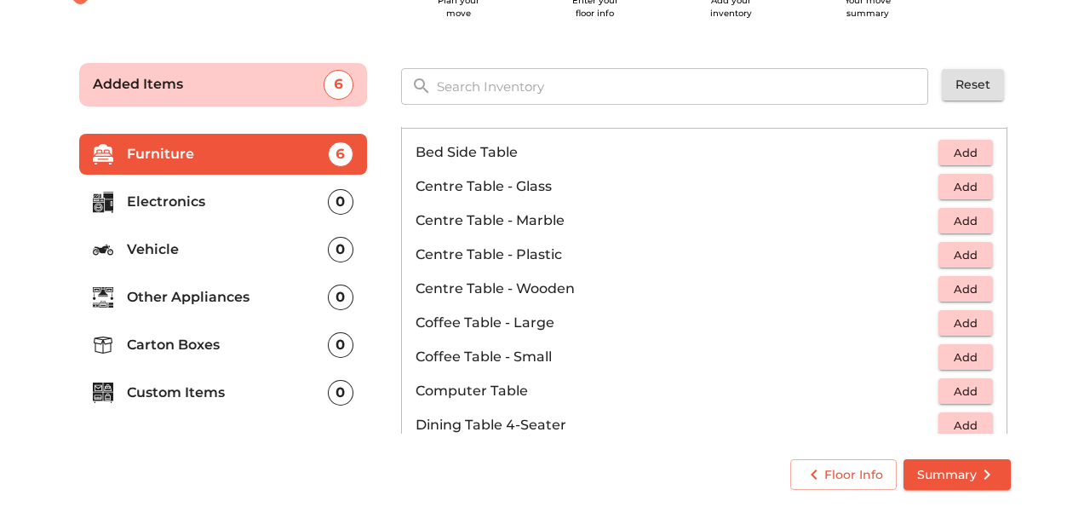
scroll to position [0, 0]
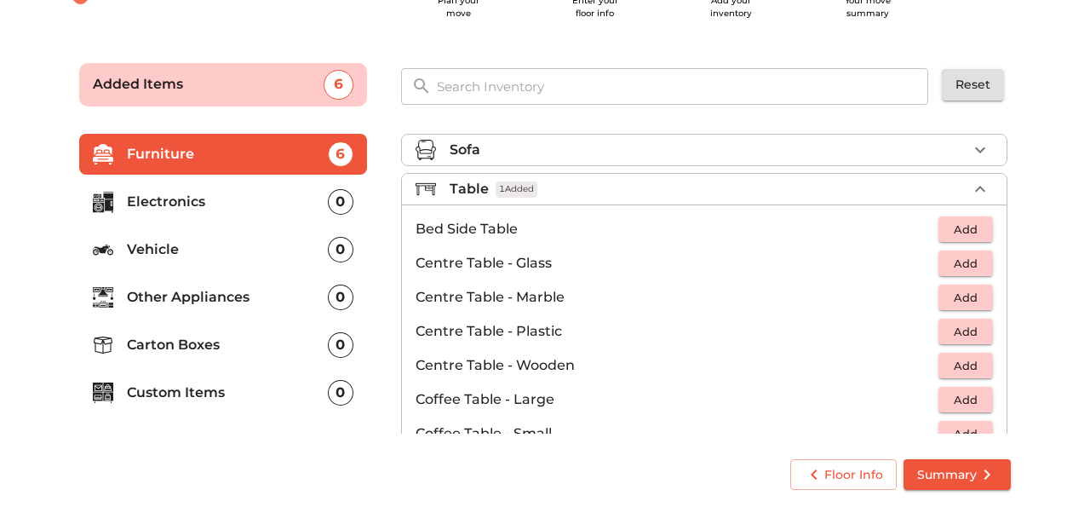
click at [978, 187] on icon "button" at bounding box center [980, 189] width 20 height 20
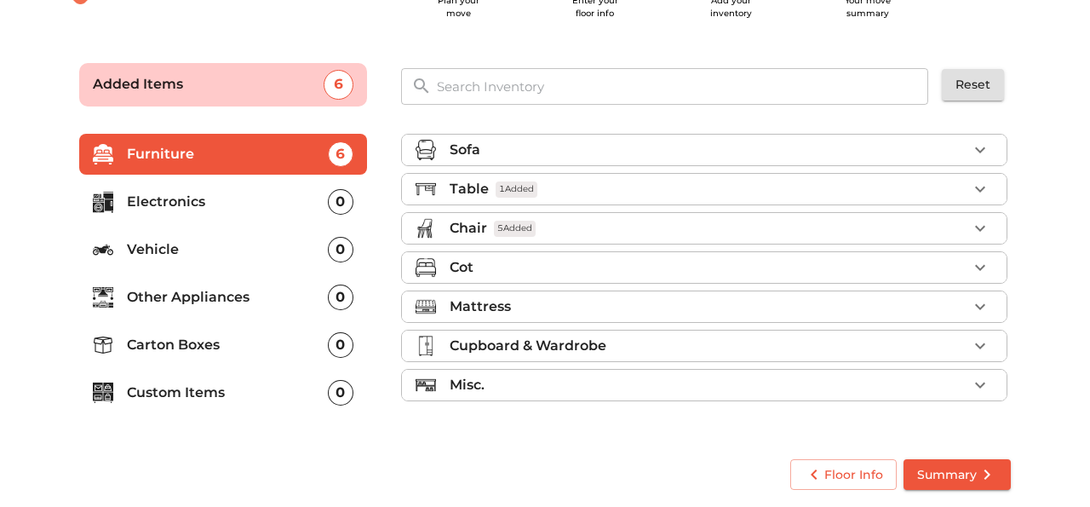
click at [974, 308] on icon "button" at bounding box center [980, 306] width 20 height 20
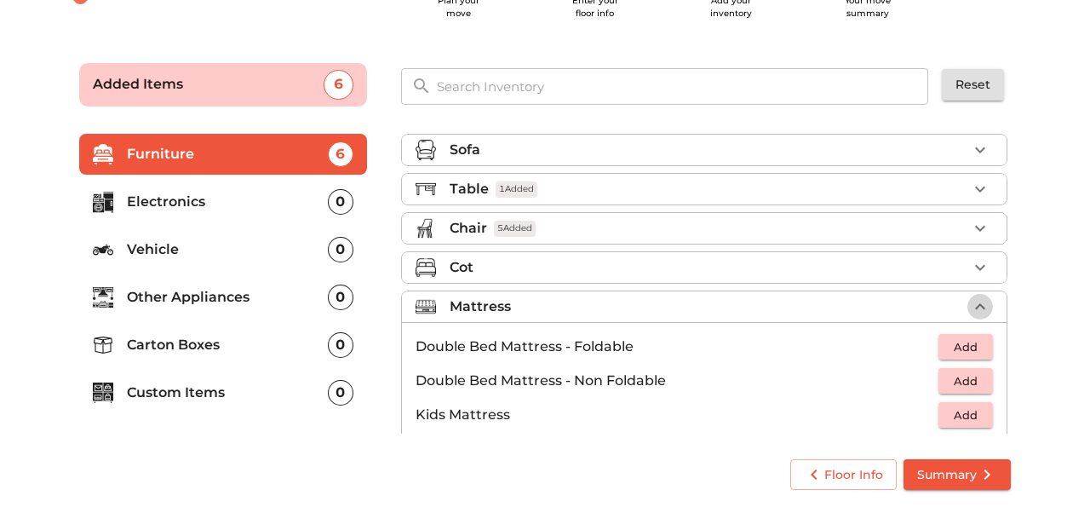
click at [974, 308] on icon "button" at bounding box center [980, 306] width 20 height 20
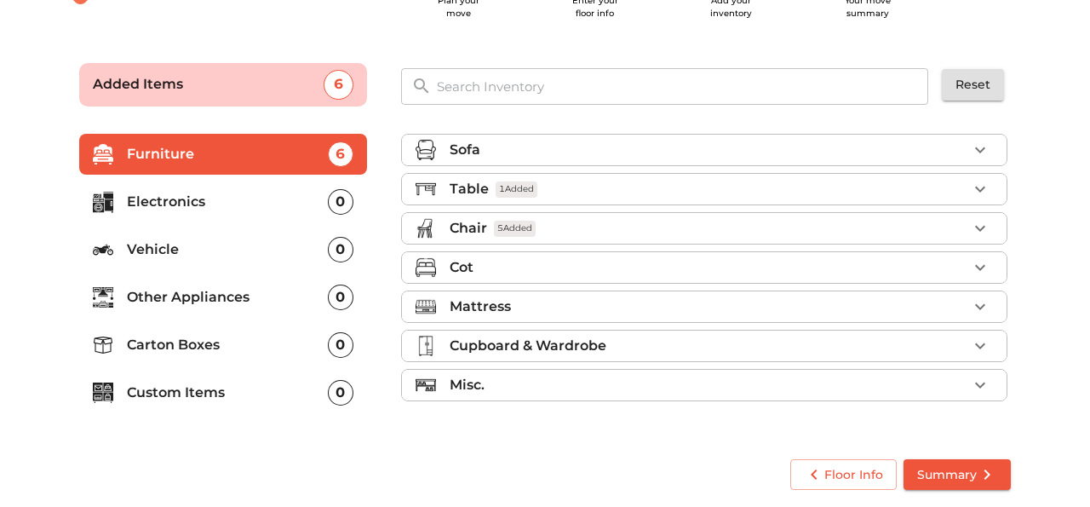
click at [974, 353] on icon "button" at bounding box center [980, 346] width 20 height 20
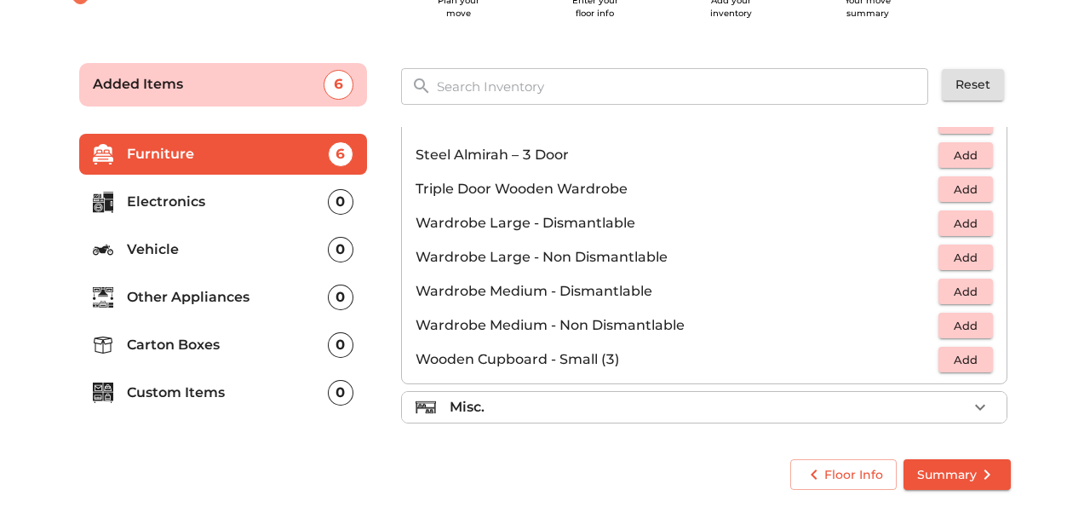
scroll to position [575, 0]
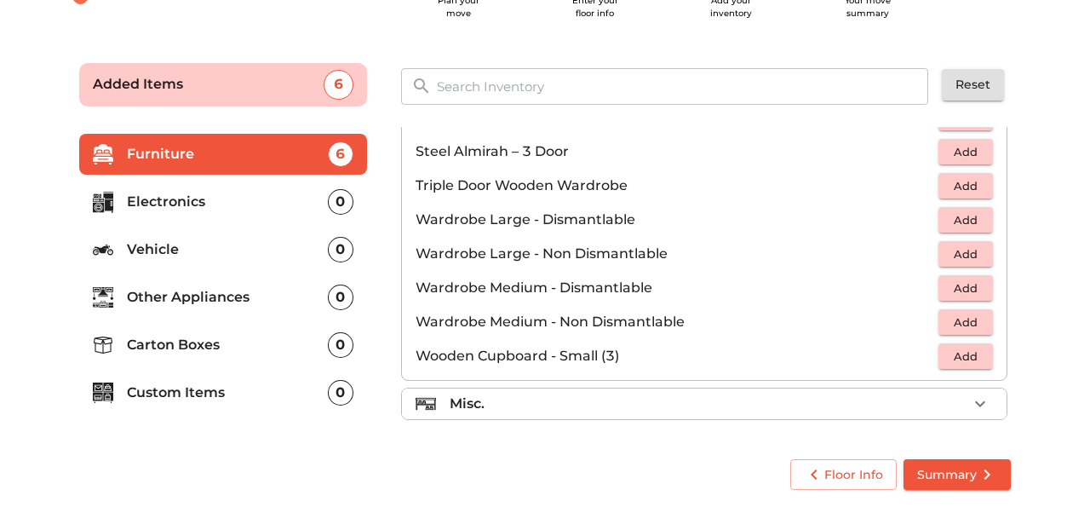
click at [953, 398] on div "Misc." at bounding box center [709, 403] width 518 height 20
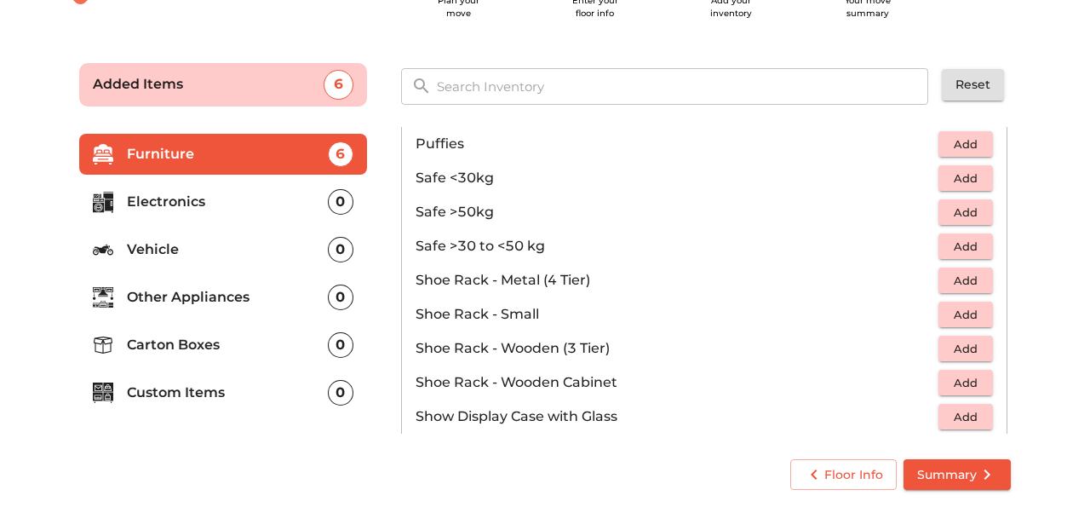
scroll to position [797, 0]
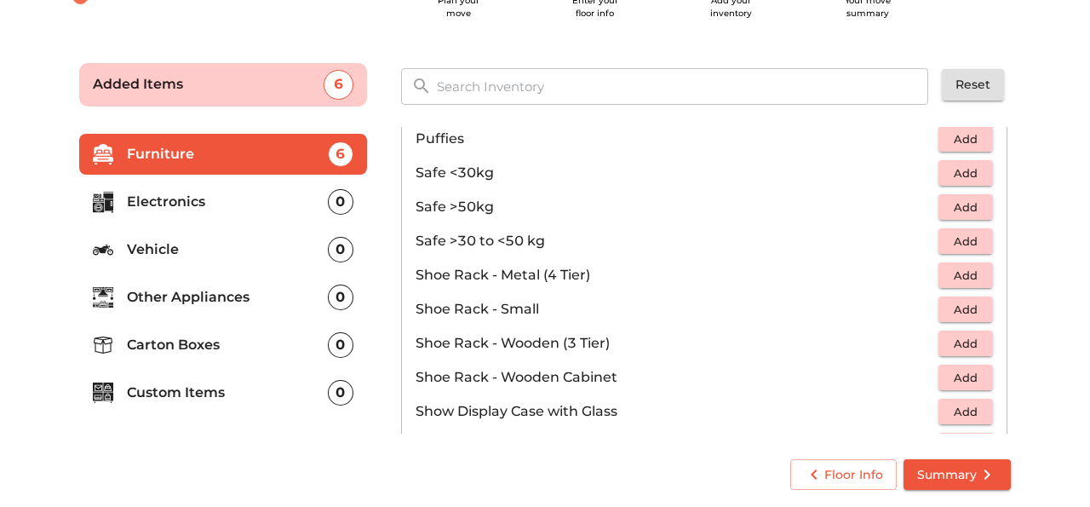
click at [959, 238] on span "Add" at bounding box center [965, 242] width 37 height 20
click at [821, 290] on li "Shoe Rack - Metal (4 Tier) Add" at bounding box center [704, 275] width 605 height 34
click at [966, 172] on span "Add" at bounding box center [965, 174] width 37 height 20
click at [1048, 302] on main "Plan your move Enter your floor info Add your inventory Your move summary Added…" at bounding box center [545, 273] width 1090 height 468
click at [932, 240] on icon "button" at bounding box center [928, 240] width 12 height 15
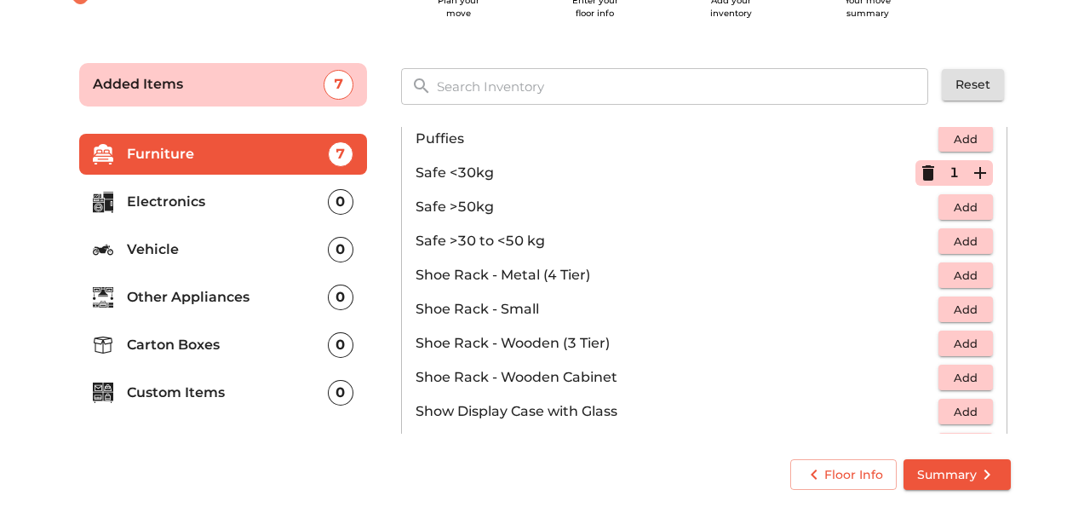
click at [980, 169] on icon "button" at bounding box center [980, 173] width 12 height 12
click at [930, 172] on icon "button" at bounding box center [928, 173] width 12 height 2
click at [982, 178] on icon "button" at bounding box center [980, 173] width 20 height 20
click at [1042, 231] on main "Plan your move Enter your floor info Add your inventory Your move summary Added…" at bounding box center [545, 273] width 1090 height 468
click at [966, 485] on button "Summary" at bounding box center [957, 475] width 107 height 32
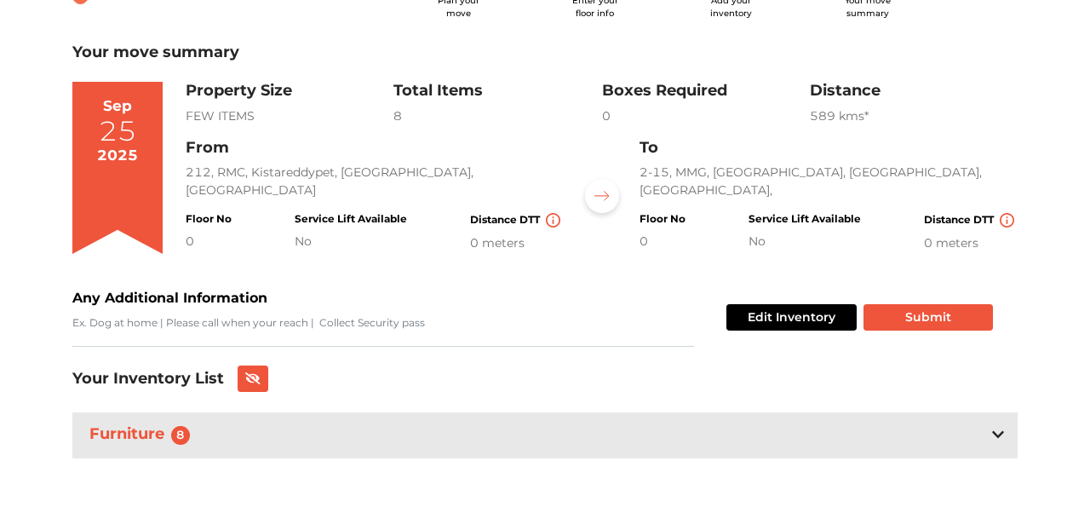
scroll to position [86, 0]
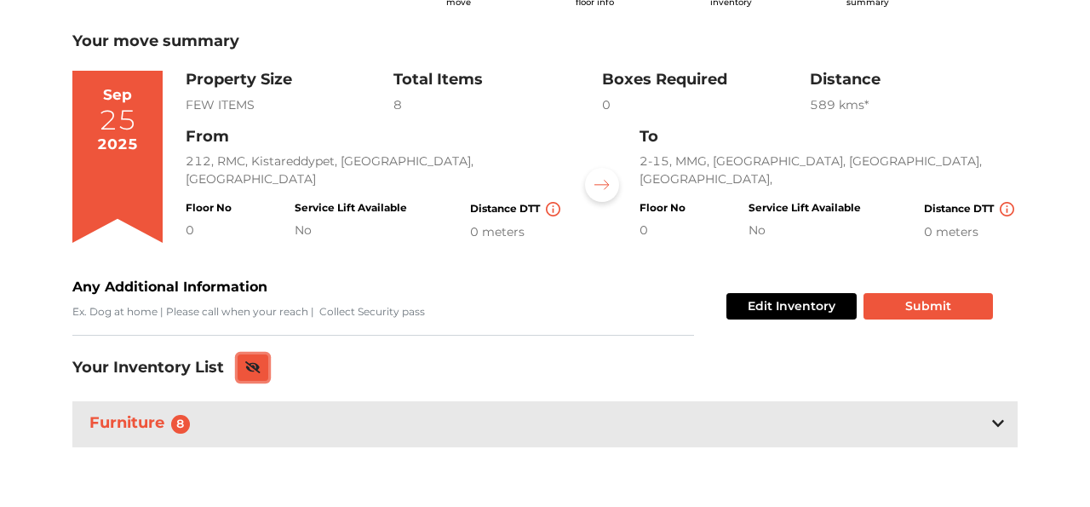
click at [255, 366] on icon at bounding box center [252, 367] width 15 height 12
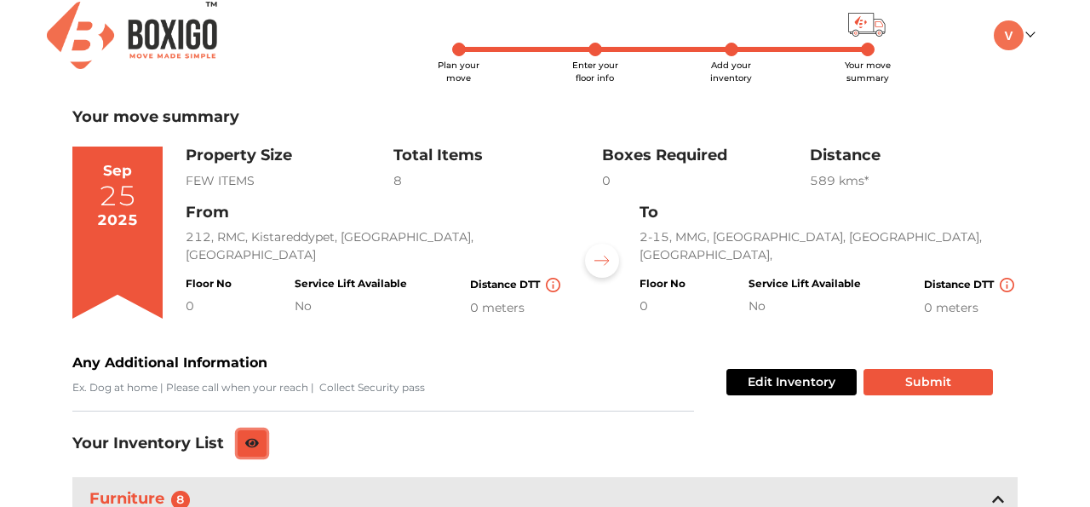
scroll to position [0, 0]
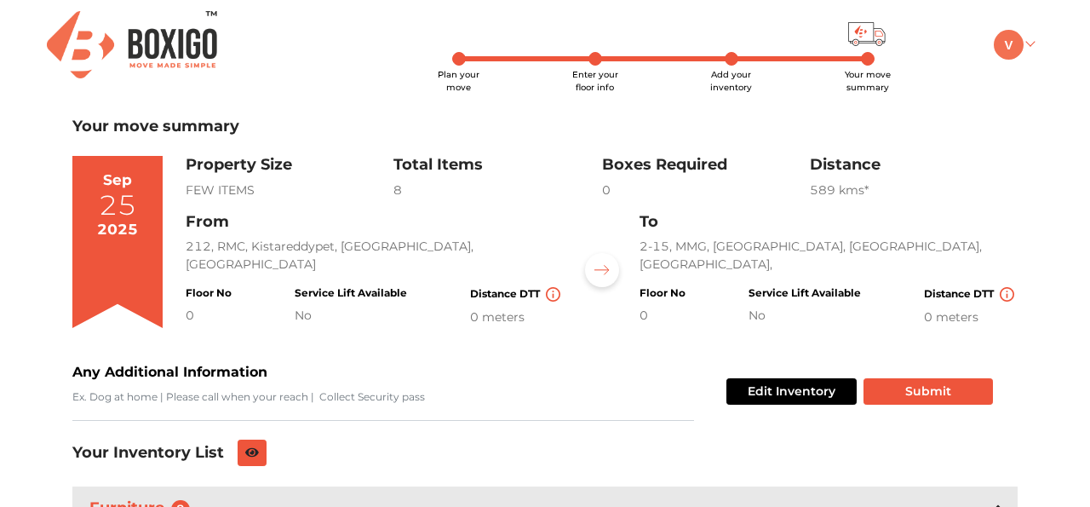
click at [1027, 41] on link at bounding box center [1014, 44] width 40 height 16
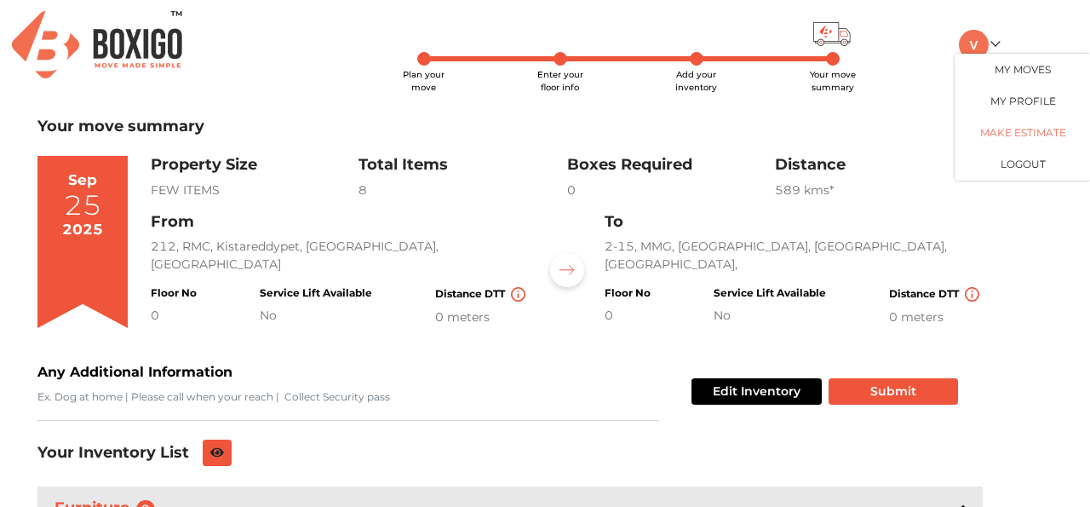
click at [1037, 130] on link "Make Estimate" at bounding box center [1023, 133] width 136 height 32
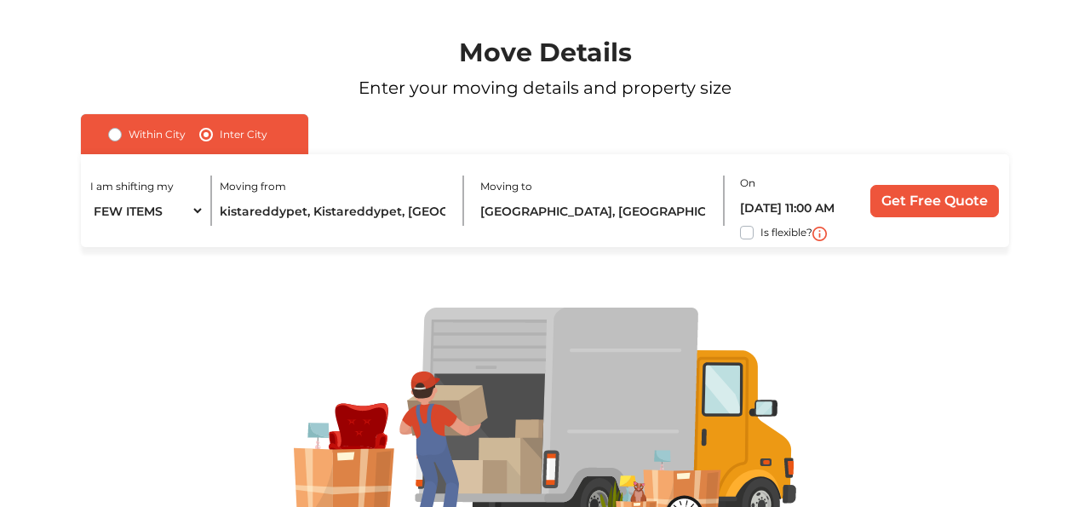
scroll to position [97, 0]
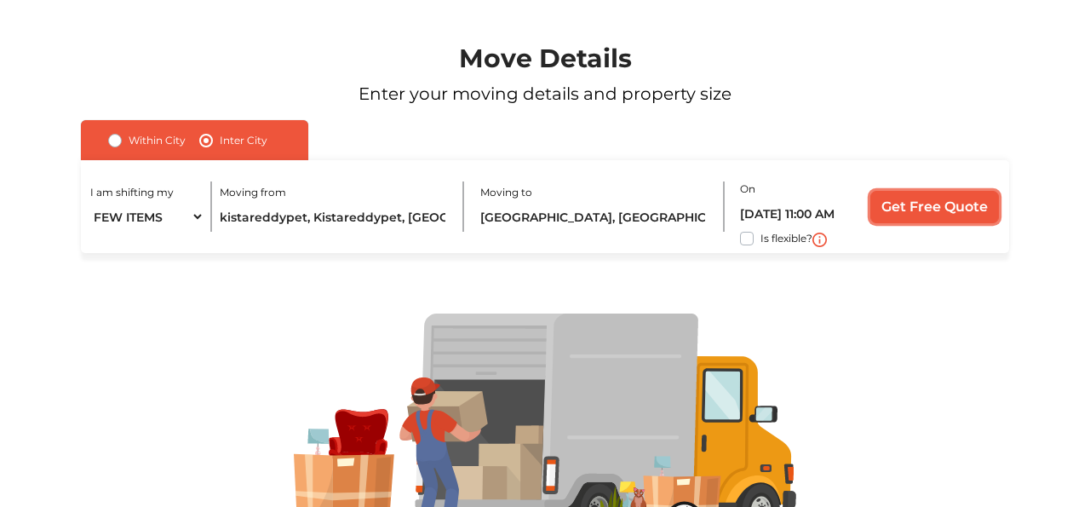
click at [928, 210] on input "Get Free Quote" at bounding box center [934, 207] width 129 height 32
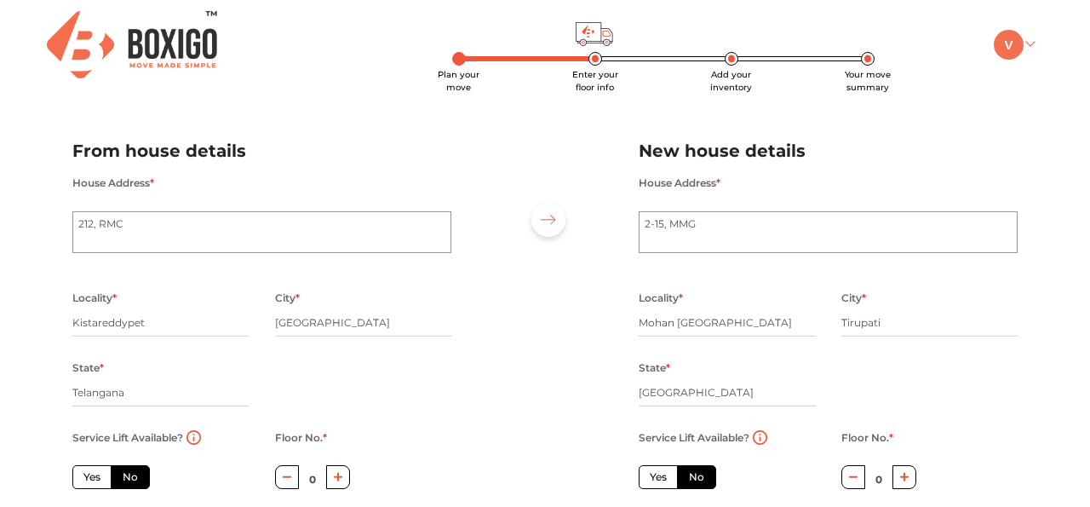
click at [1027, 37] on link at bounding box center [1014, 44] width 40 height 16
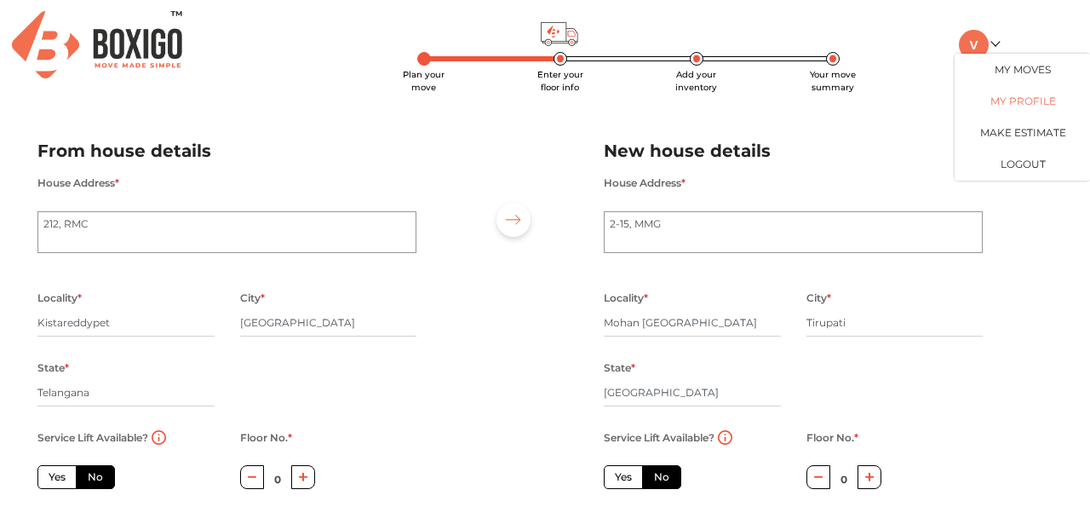
click at [1032, 100] on link "My Profile" at bounding box center [1023, 101] width 136 height 32
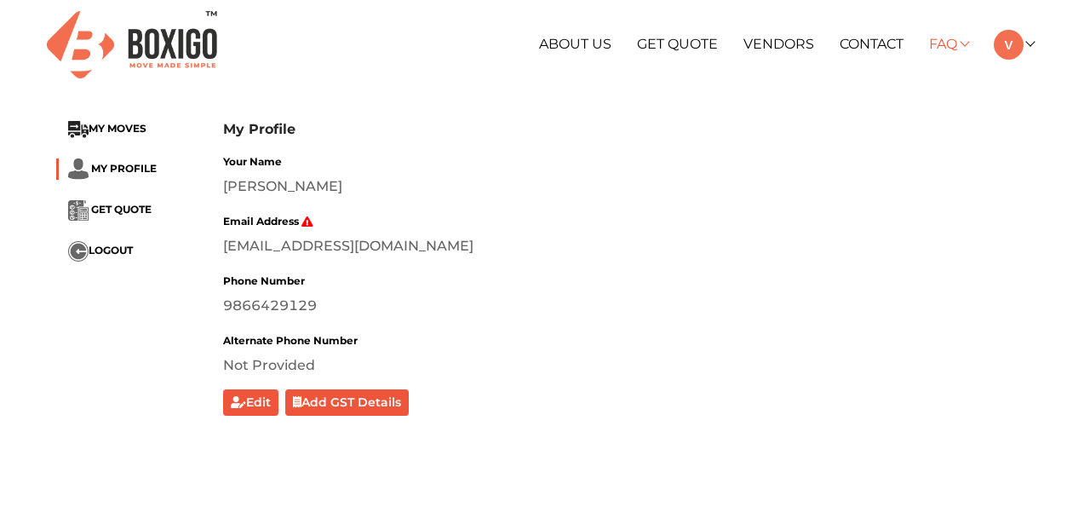
click at [961, 46] on link "FAQ" at bounding box center [948, 44] width 38 height 16
click at [887, 43] on link "Contact" at bounding box center [872, 44] width 64 height 16
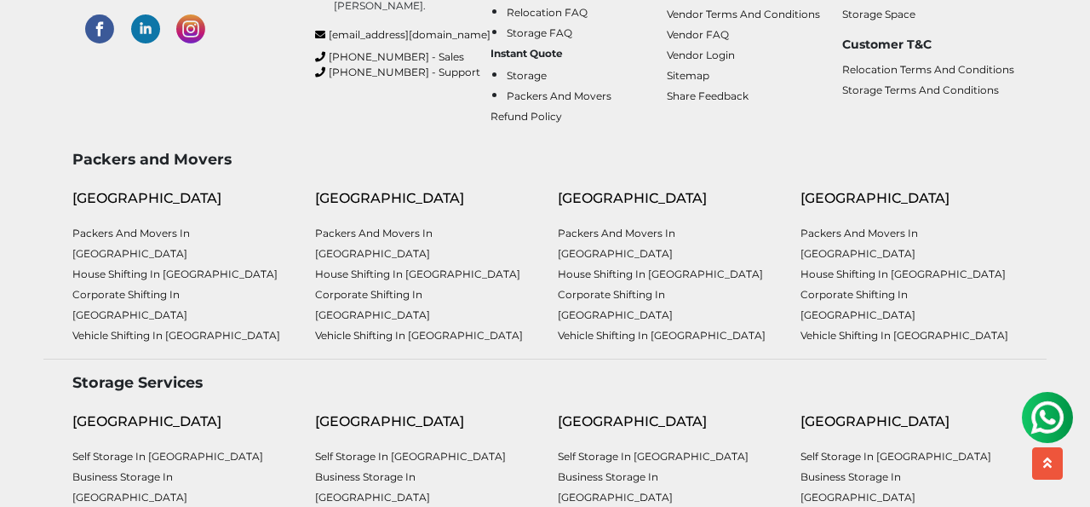
scroll to position [831, 0]
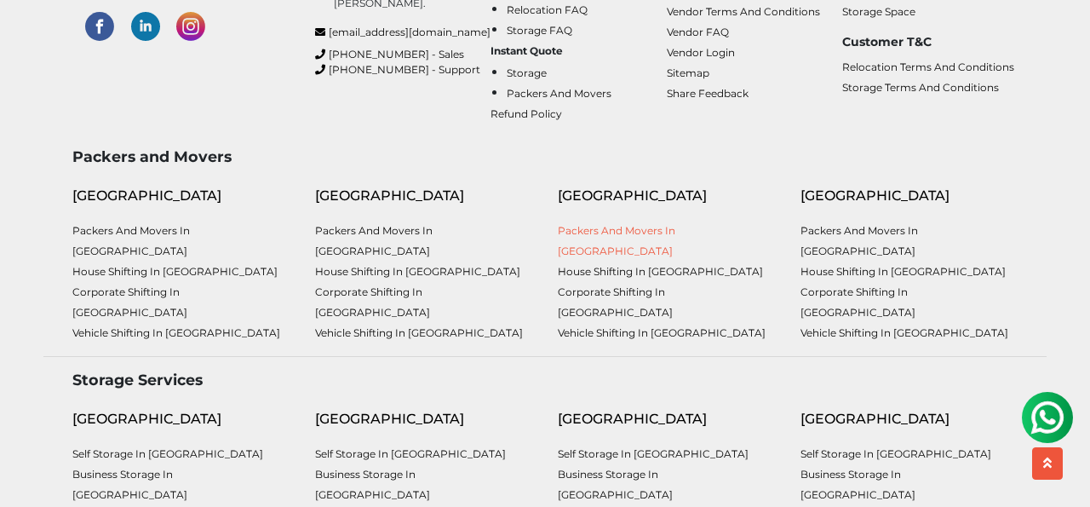
click at [666, 257] on link "Packers and Movers in [GEOGRAPHIC_DATA]" at bounding box center [617, 240] width 118 height 33
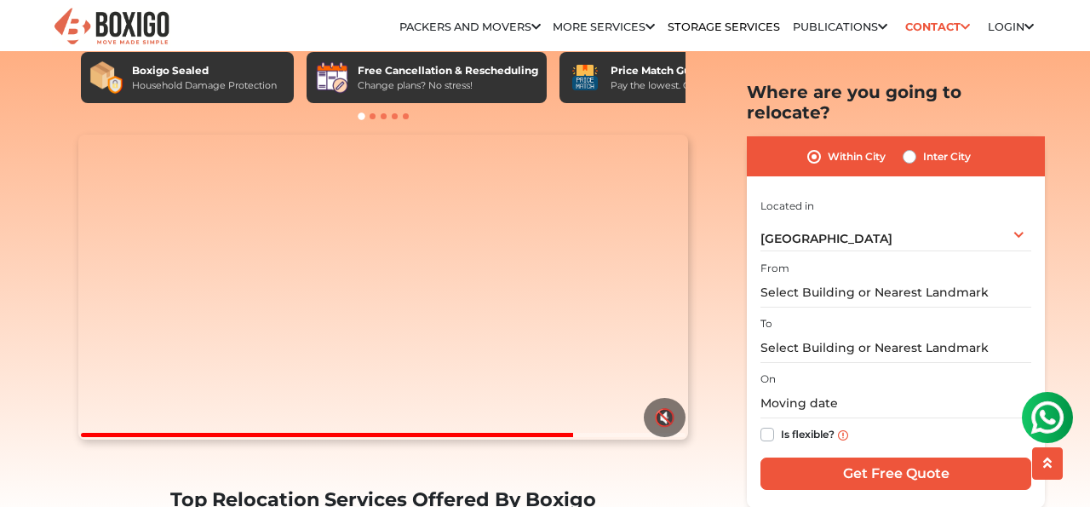
scroll to position [149, 0]
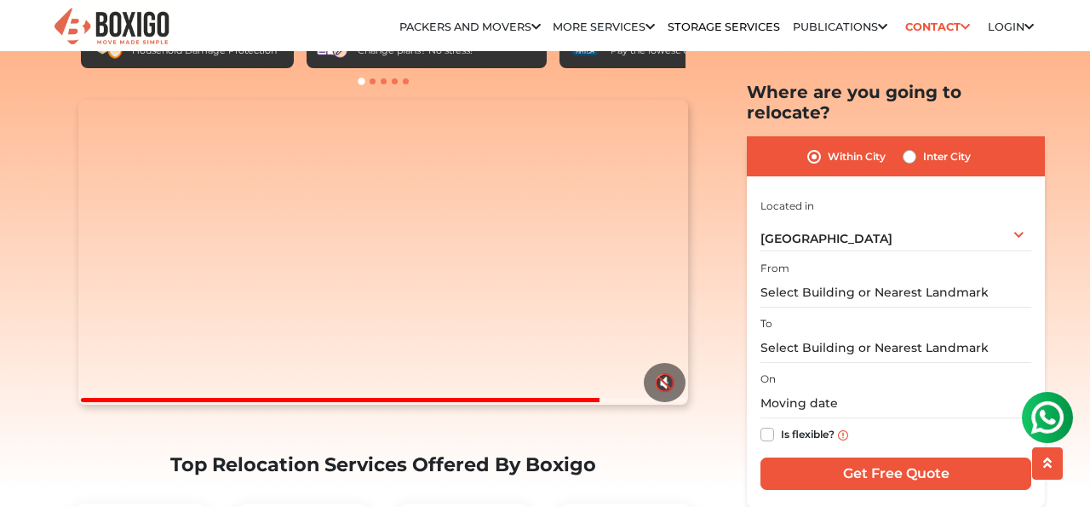
click at [1048, 415] on img at bounding box center [1048, 417] width 34 height 34
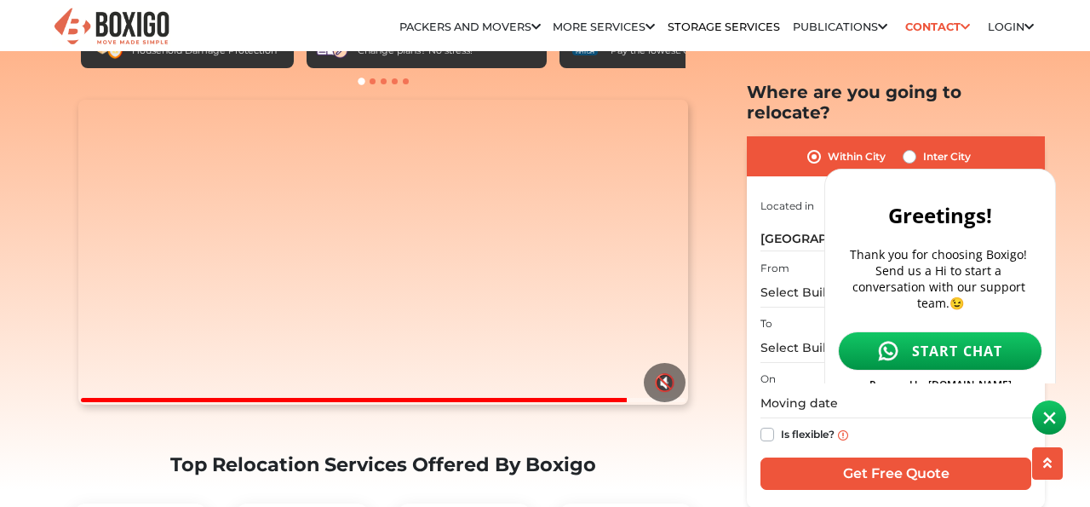
click at [945, 342] on span "START CHAT" at bounding box center [957, 351] width 91 height 19
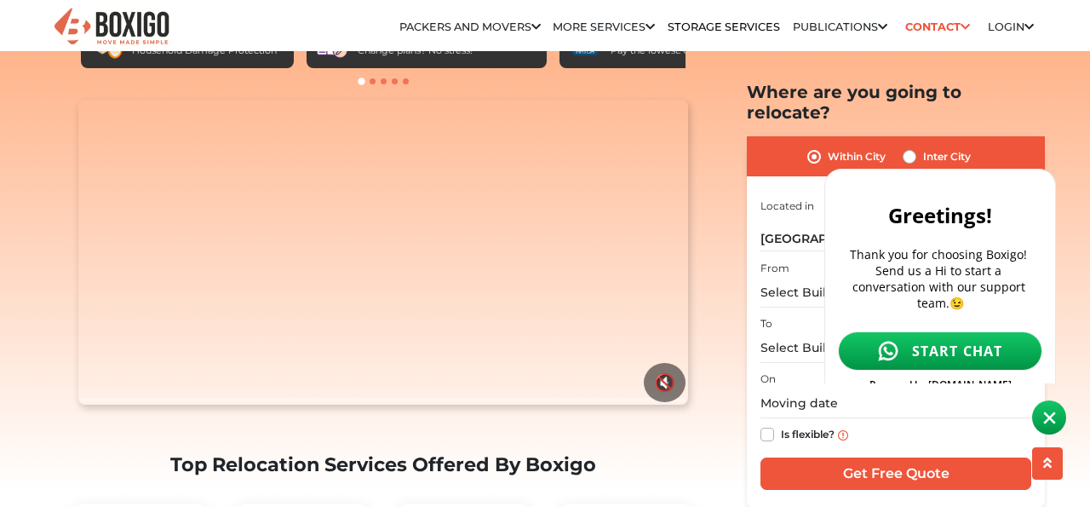
click at [963, 340] on link "START CHAT" at bounding box center [940, 350] width 204 height 39
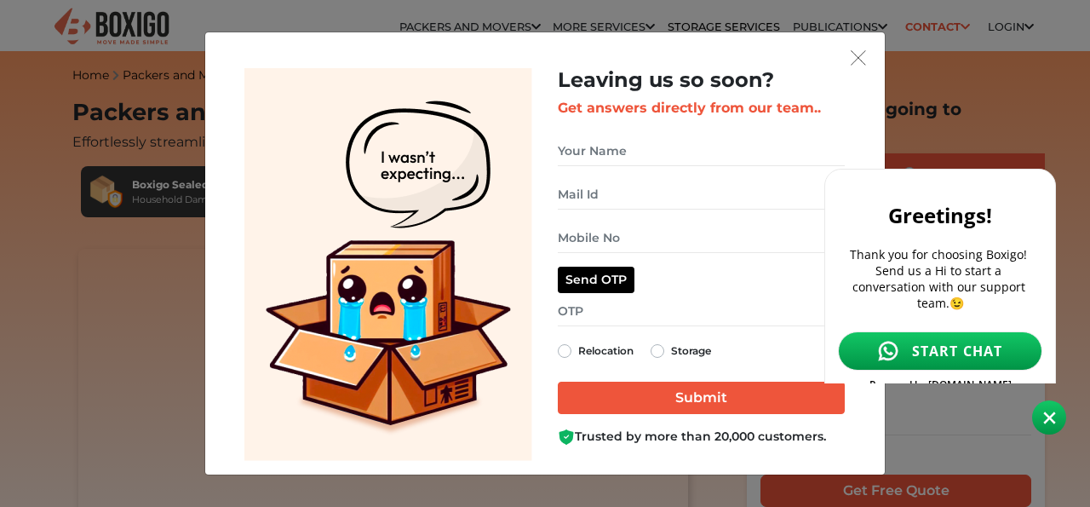
click at [870, 56] on body at bounding box center [949, 217] width 250 height 455
click at [855, 57] on body at bounding box center [949, 217] width 250 height 455
click at [857, 61] on body at bounding box center [949, 217] width 250 height 455
click at [858, 56] on body at bounding box center [949, 217] width 250 height 455
click at [858, 54] on body at bounding box center [949, 217] width 250 height 455
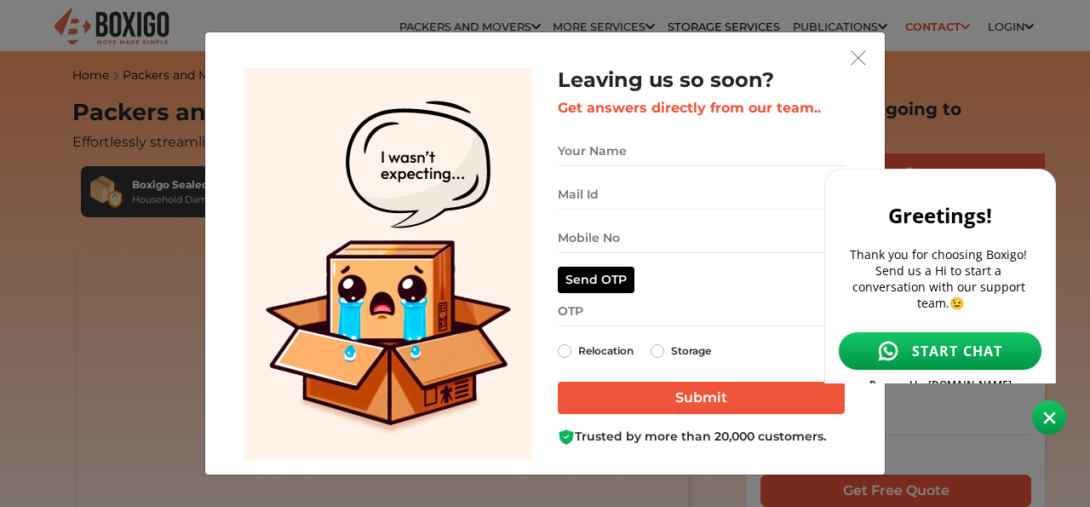
click at [127, 26] on div "Leaving us so soon? Get answers directly from our team.. Relocation Storage" at bounding box center [545, 253] width 1090 height 507
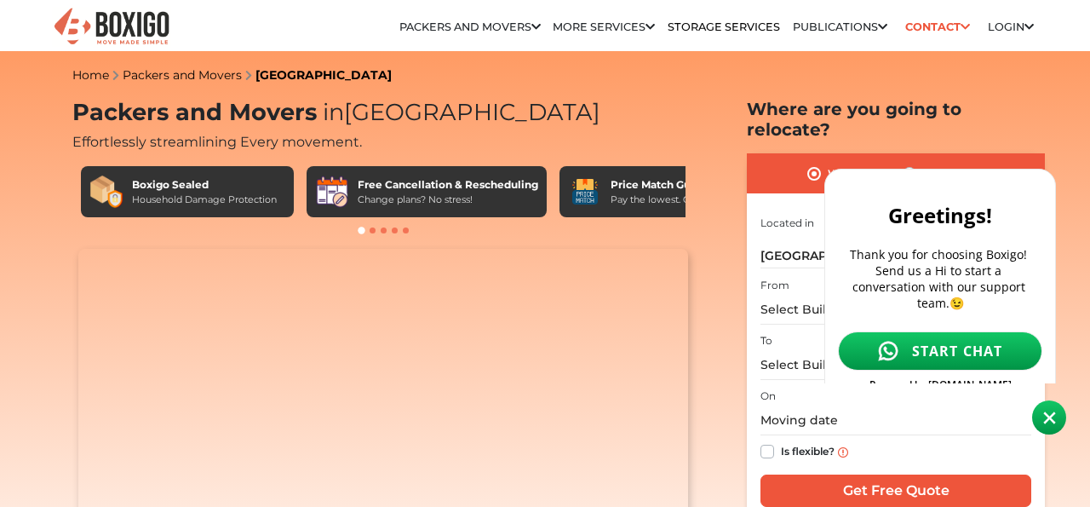
click at [951, 22] on body at bounding box center [949, 217] width 250 height 455
click at [963, 27] on body at bounding box center [949, 217] width 250 height 455
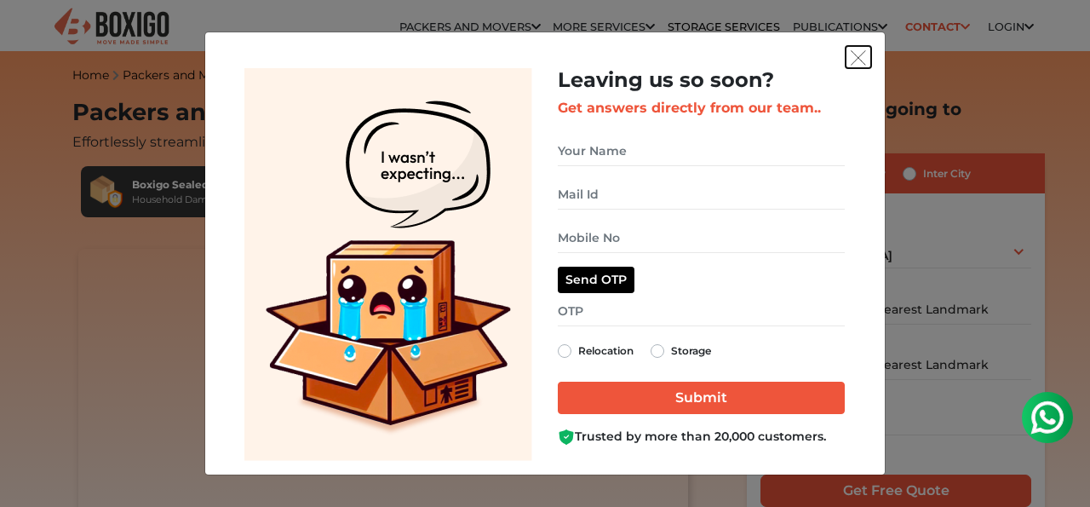
click at [864, 59] on img "get free quote dialog" at bounding box center [858, 57] width 15 height 15
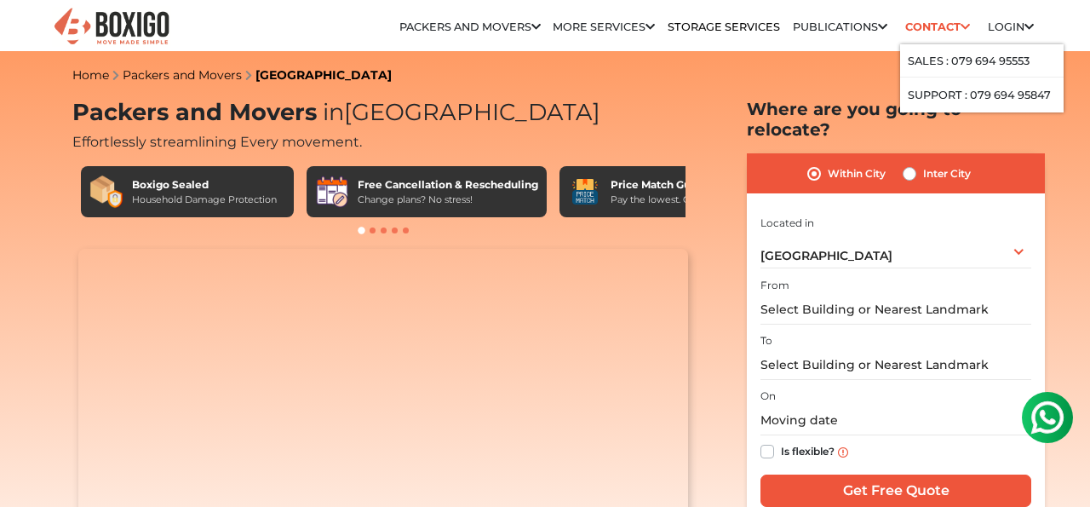
click at [937, 31] on link "Contact" at bounding box center [938, 27] width 76 height 26
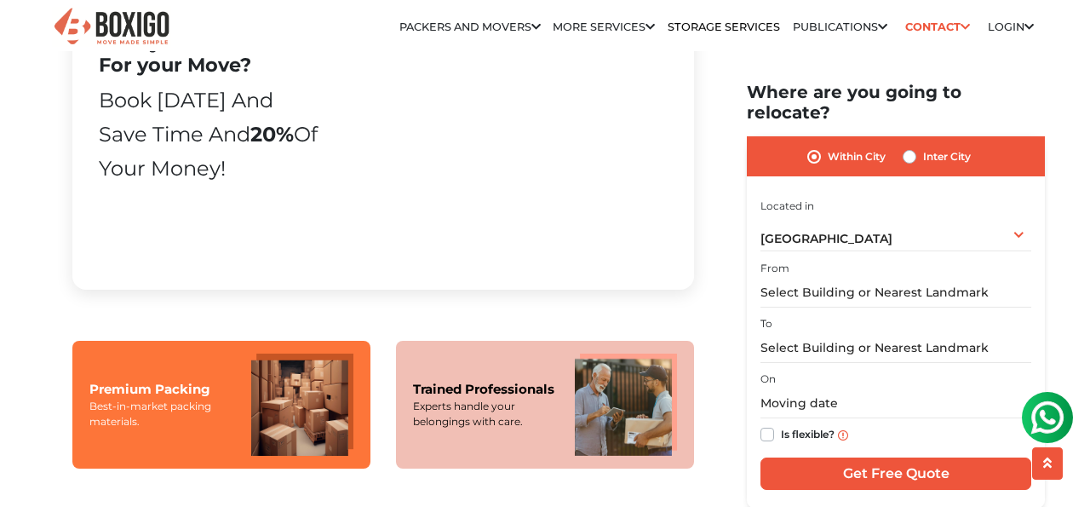
scroll to position [1031, 0]
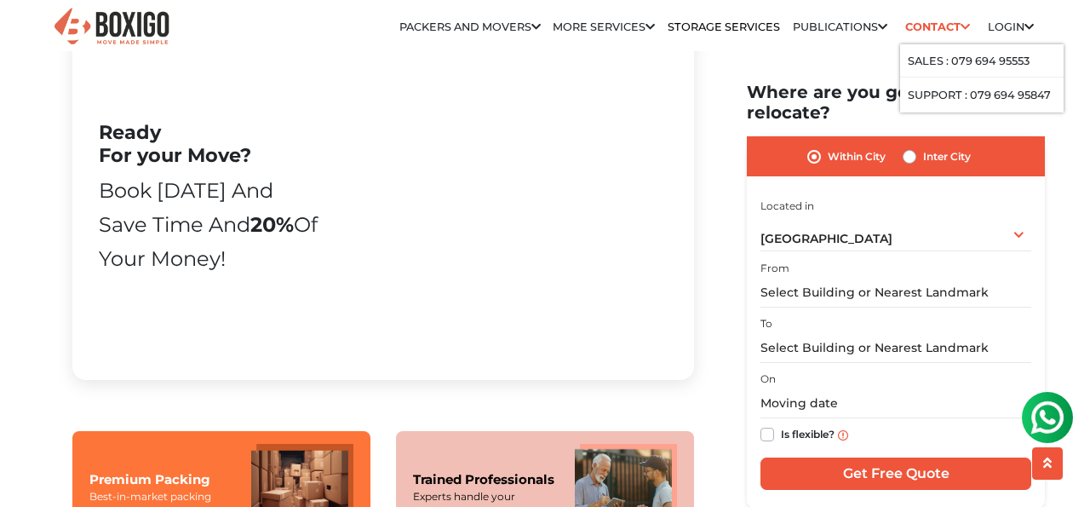
click at [934, 27] on link "Contact" at bounding box center [938, 27] width 76 height 26
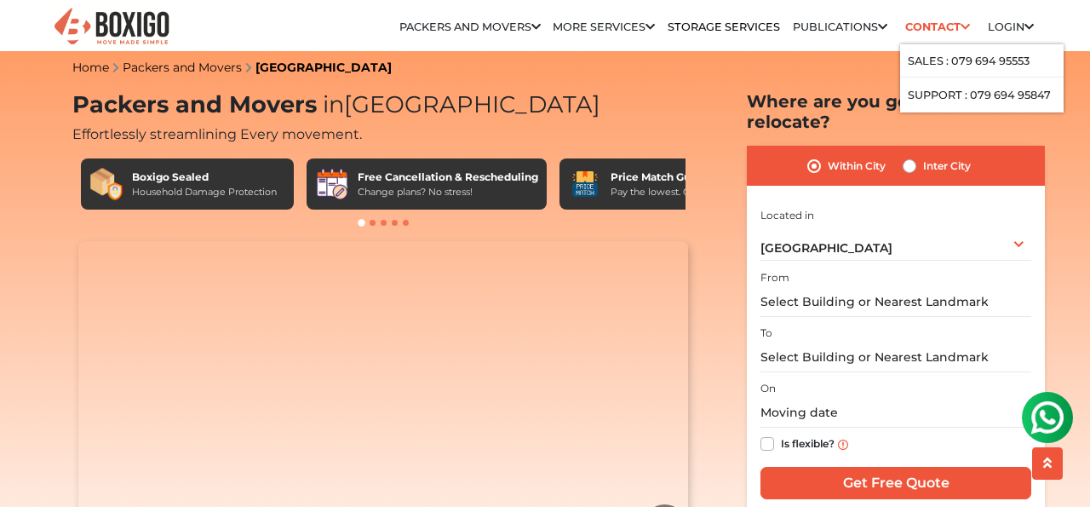
scroll to position [0, 0]
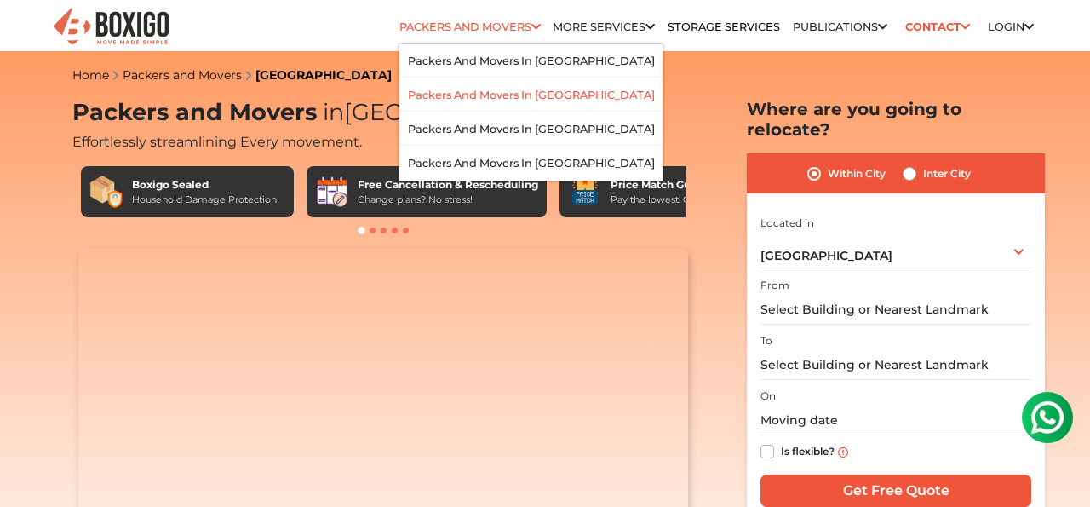
click at [491, 89] on link "Packers and Movers in [GEOGRAPHIC_DATA]" at bounding box center [531, 95] width 247 height 13
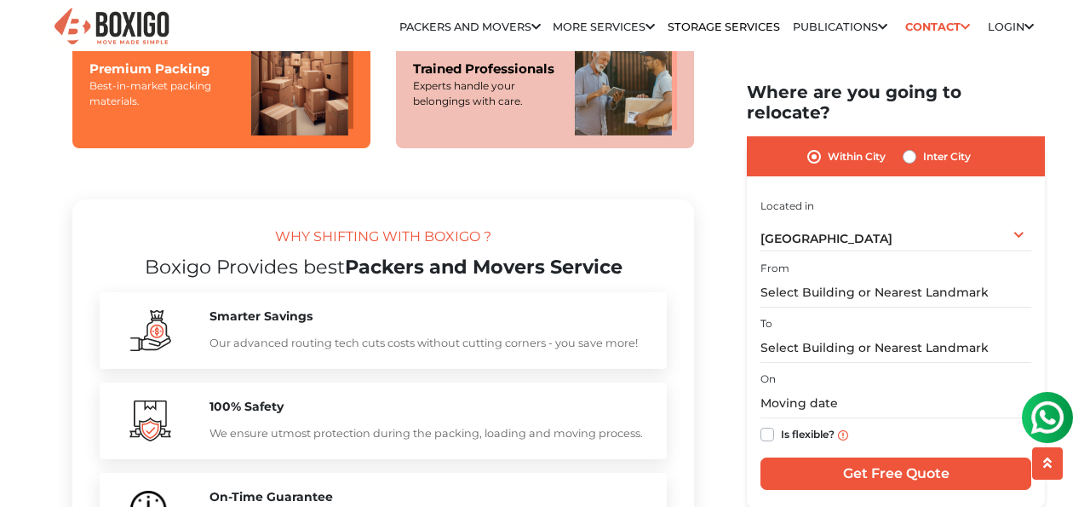
scroll to position [1443, 0]
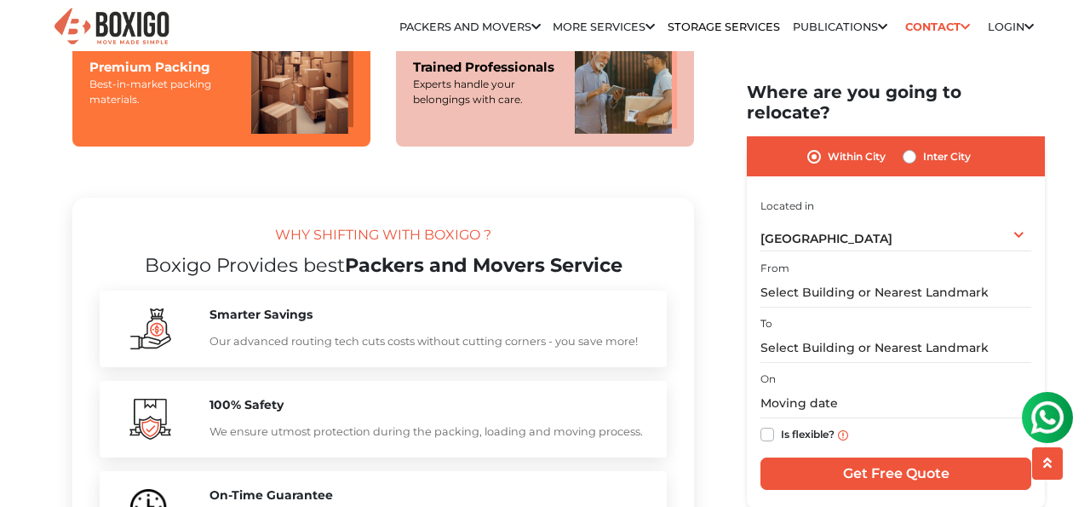
click at [482, 107] on div "Experts handle your belongings with care." at bounding box center [485, 92] width 145 height 31
click at [187, 107] on div "Best-in-market packing materials." at bounding box center [161, 92] width 145 height 31
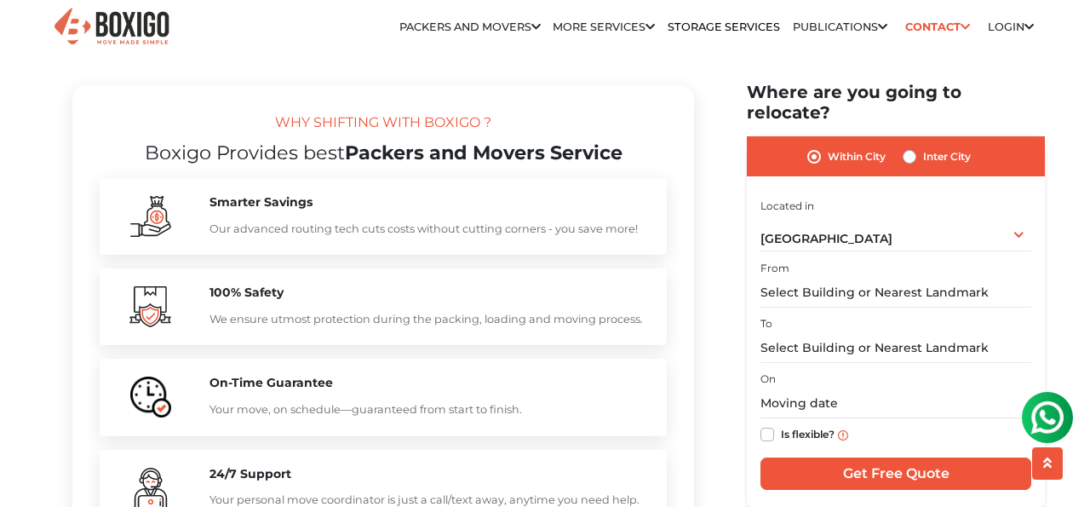
scroll to position [1564, 0]
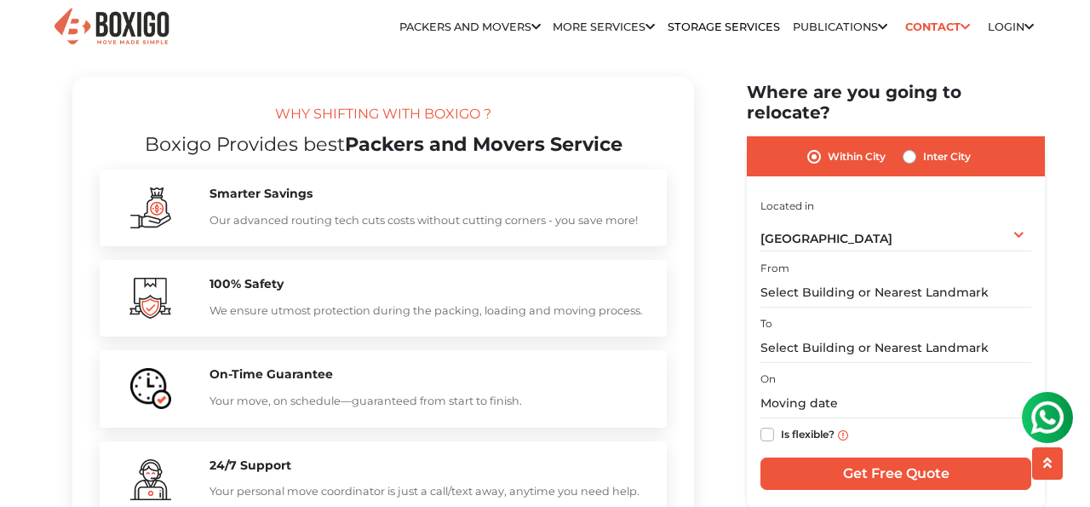
click at [252, 201] on h5 "Smarter Savings" at bounding box center [430, 194] width 440 height 14
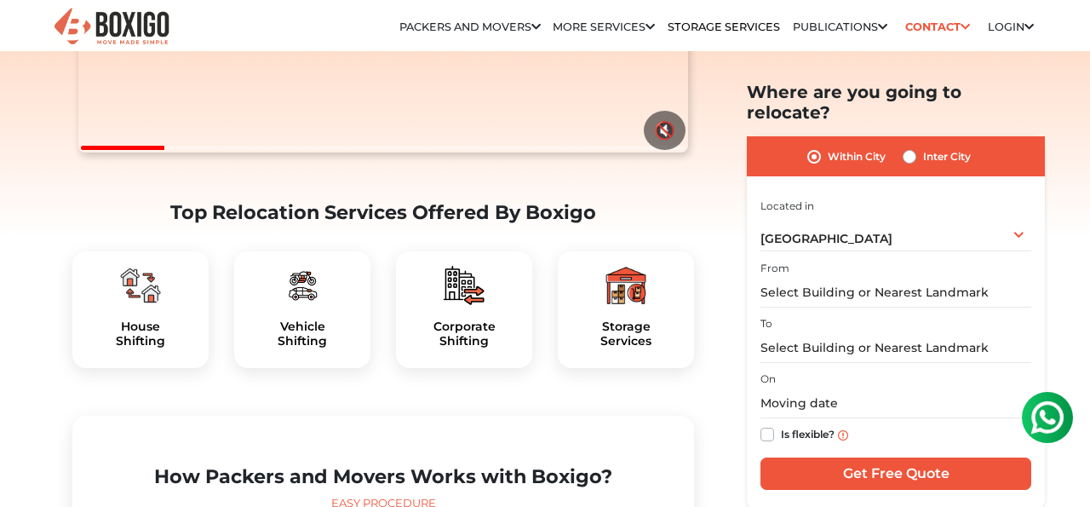
scroll to position [0, 0]
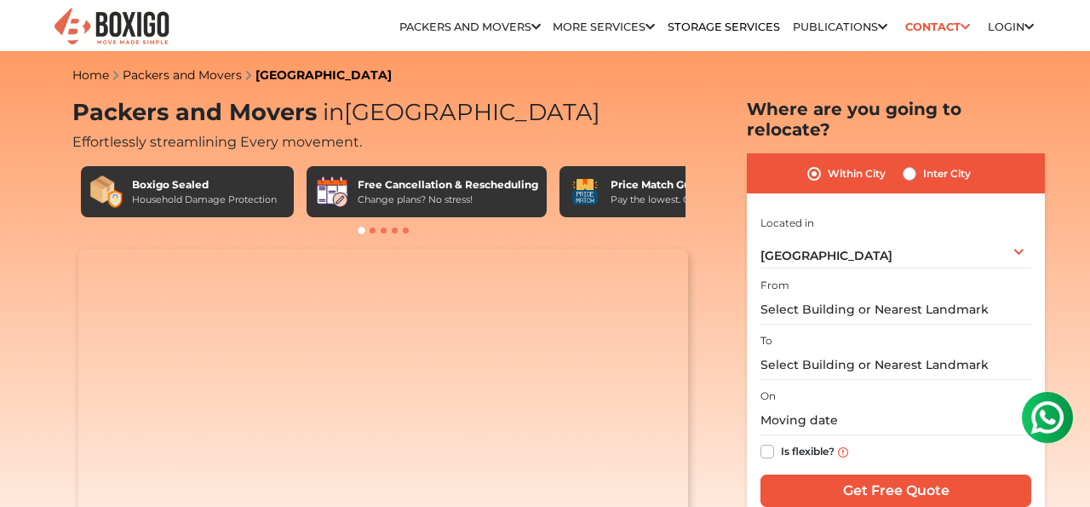
click at [1058, 413] on img at bounding box center [1048, 417] width 34 height 34
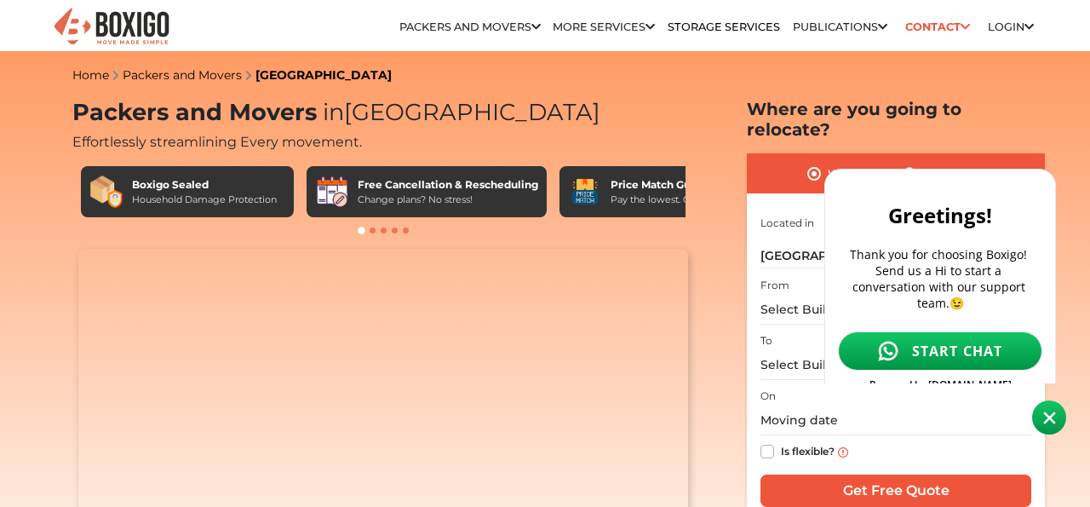
click at [963, 342] on span "START CHAT" at bounding box center [957, 351] width 91 height 19
